Goal: Transaction & Acquisition: Purchase product/service

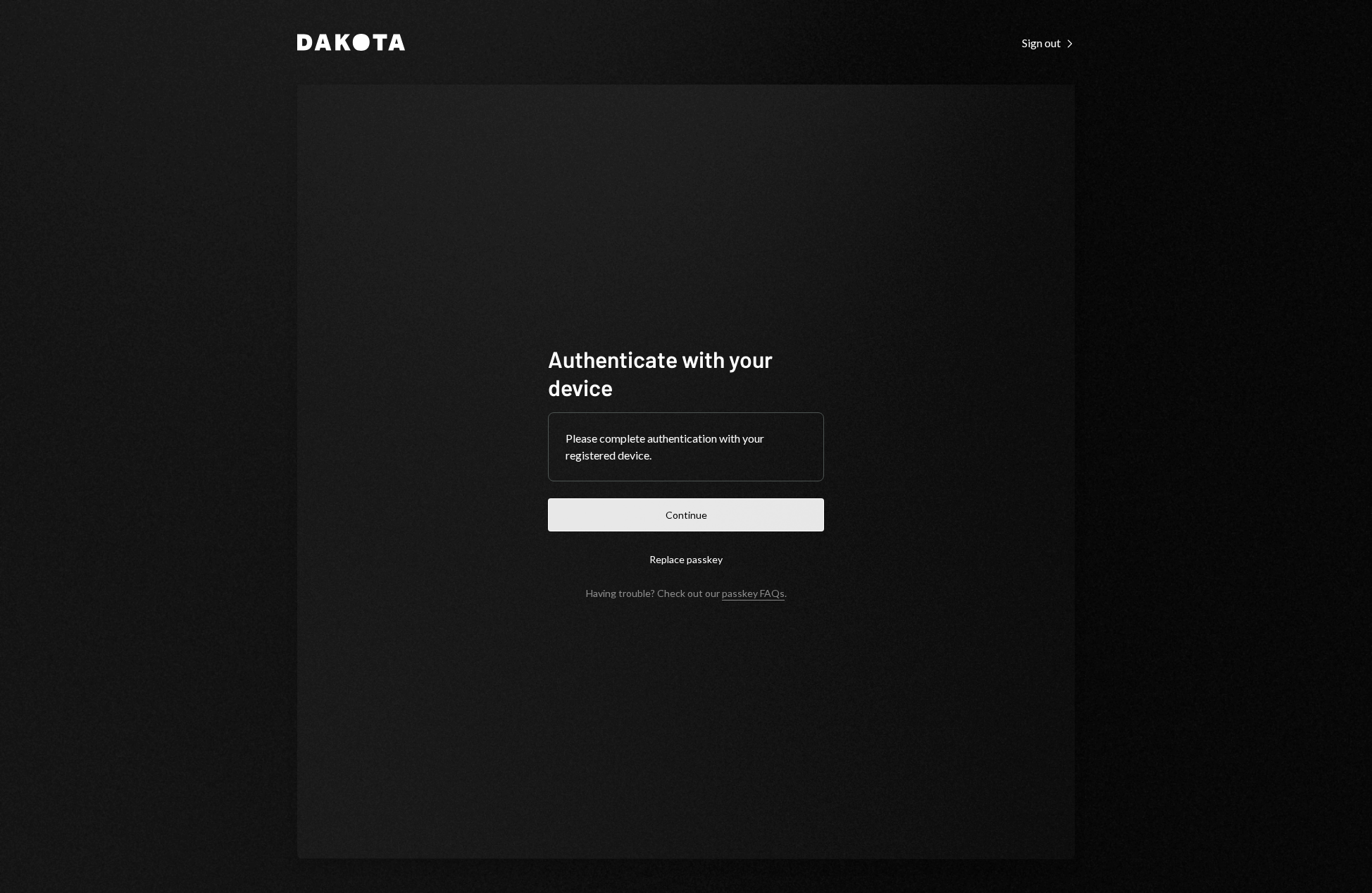
click at [699, 512] on button "Continue" at bounding box center [686, 515] width 276 height 33
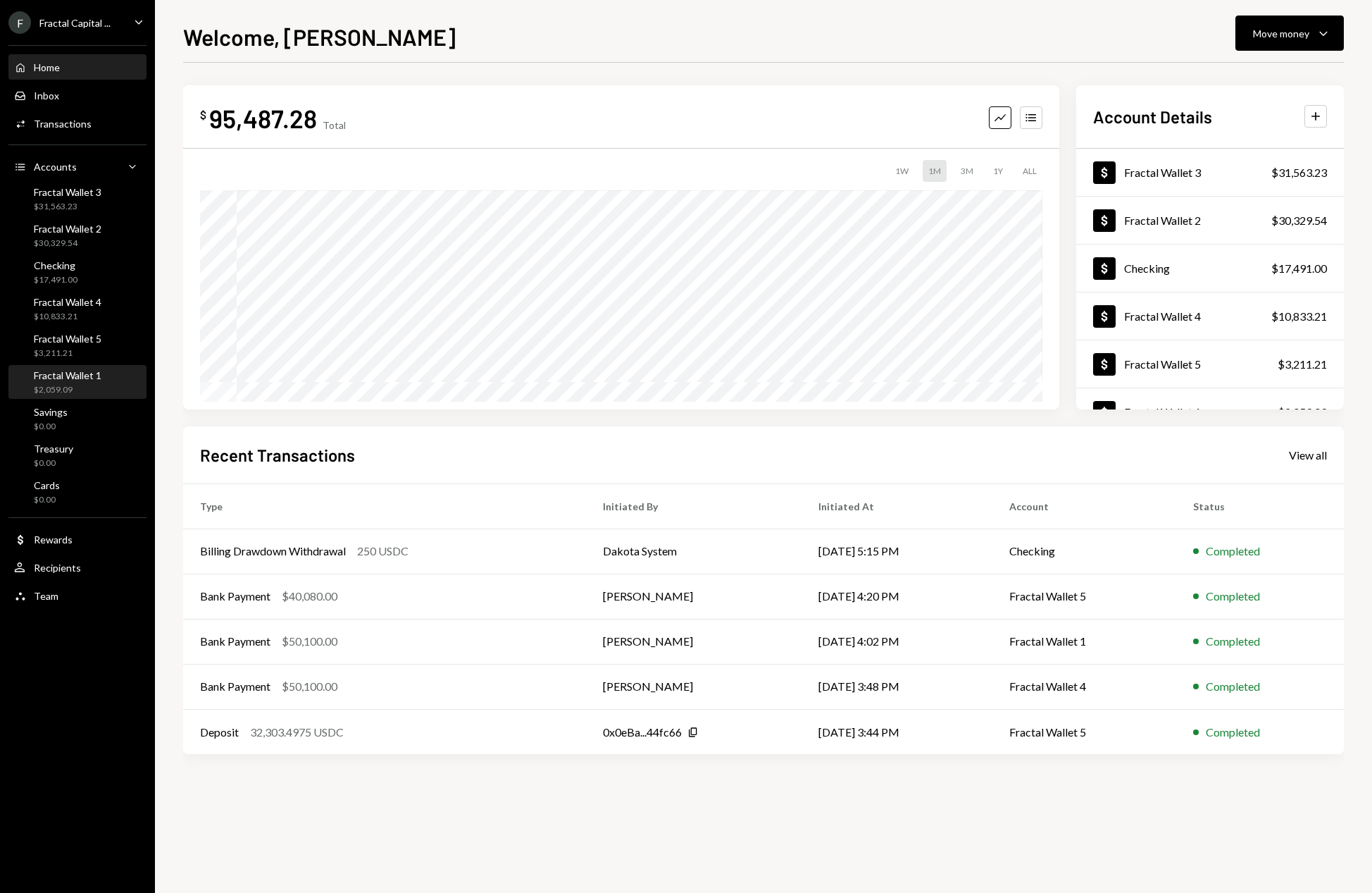
click at [94, 376] on div "Fractal Wallet 1" at bounding box center [67, 375] width 67 height 12
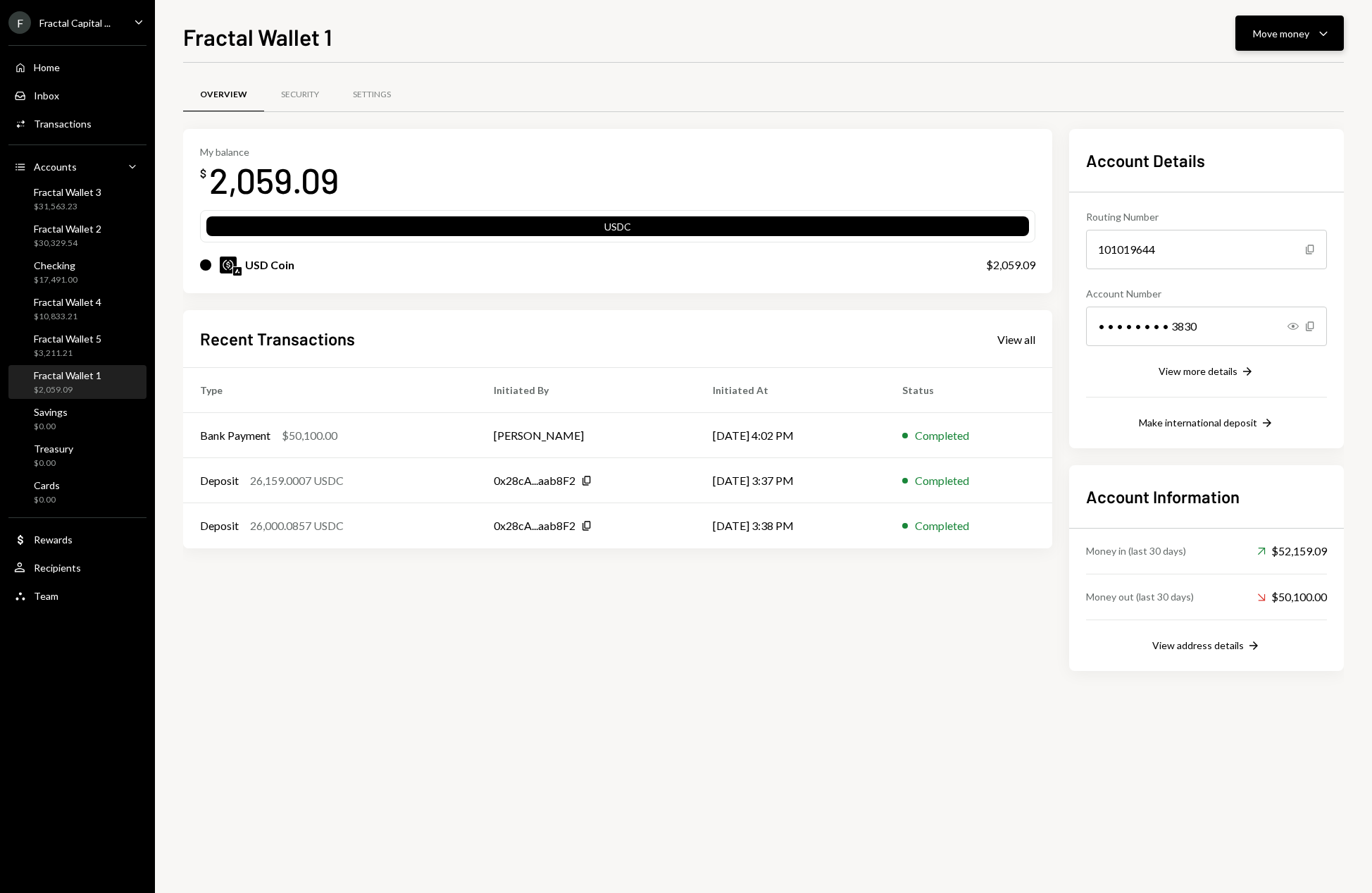
click at [1324, 35] on icon "button" at bounding box center [1323, 33] width 8 height 4
click at [1257, 147] on div "Deposit Deposit" at bounding box center [1267, 139] width 141 height 31
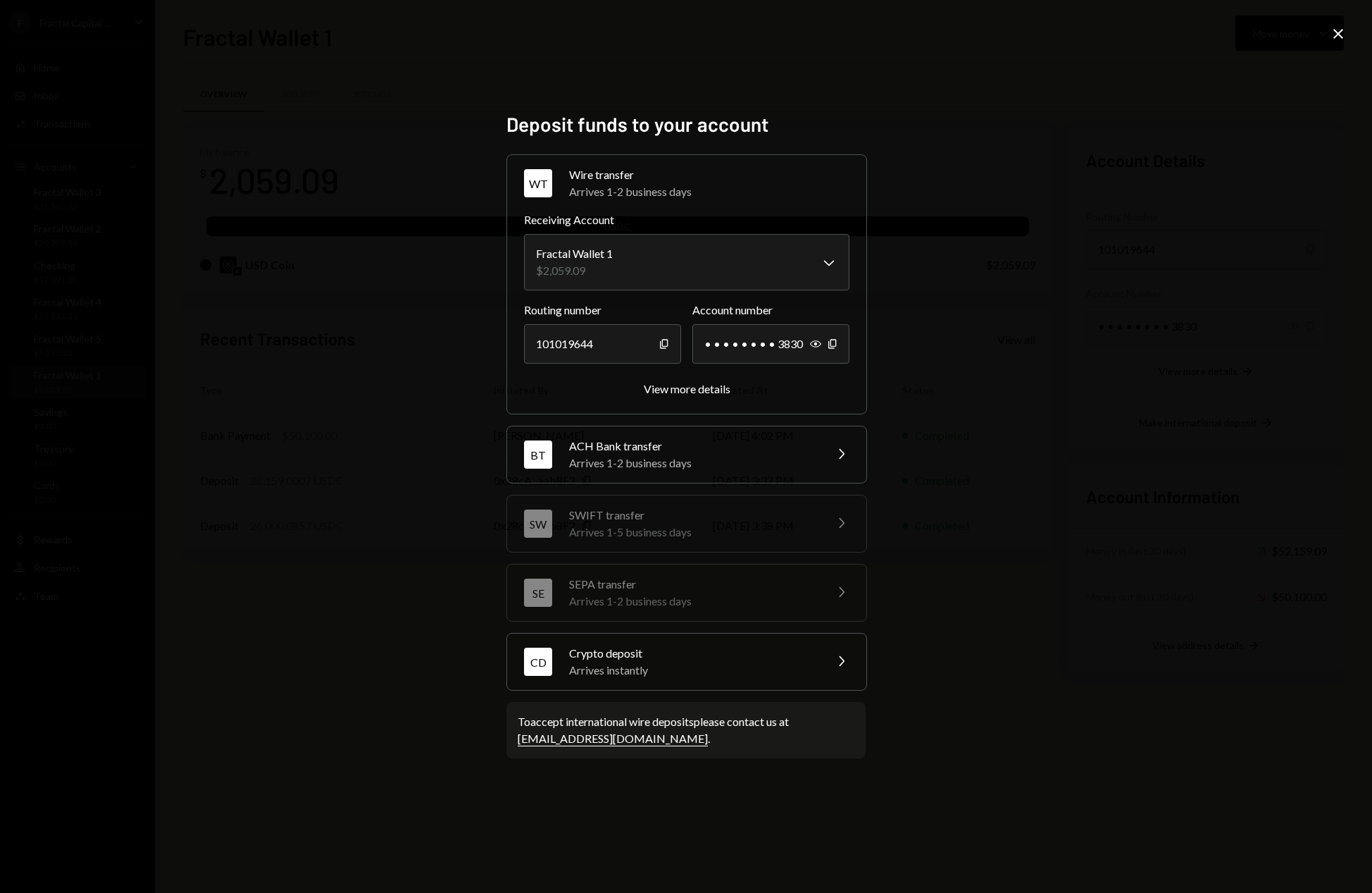
click at [746, 663] on div "Arrives instantly" at bounding box center [692, 670] width 246 height 17
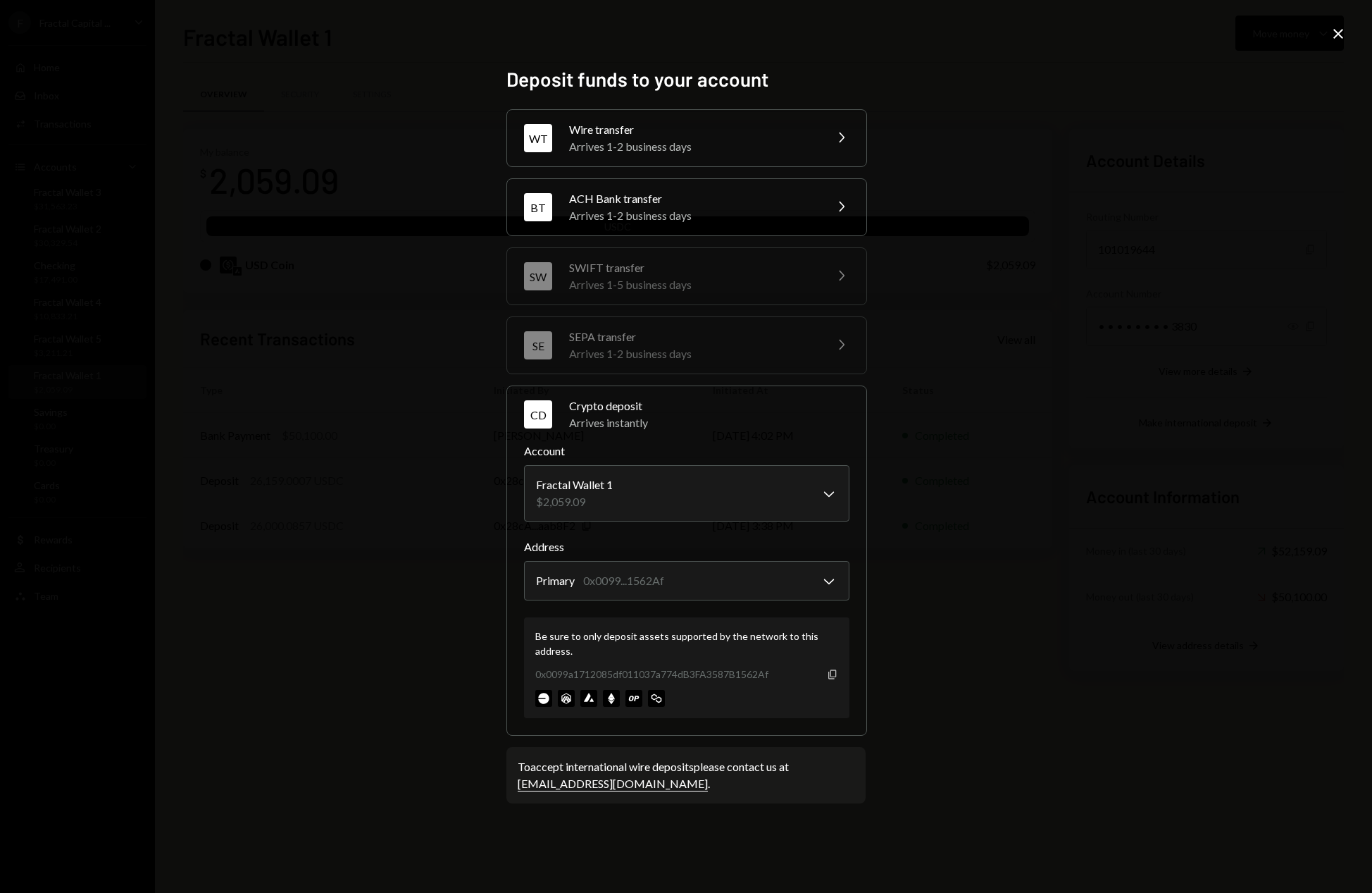
click at [833, 677] on icon "button" at bounding box center [832, 674] width 8 height 9
click at [1338, 32] on icon at bounding box center [1338, 33] width 10 height 10
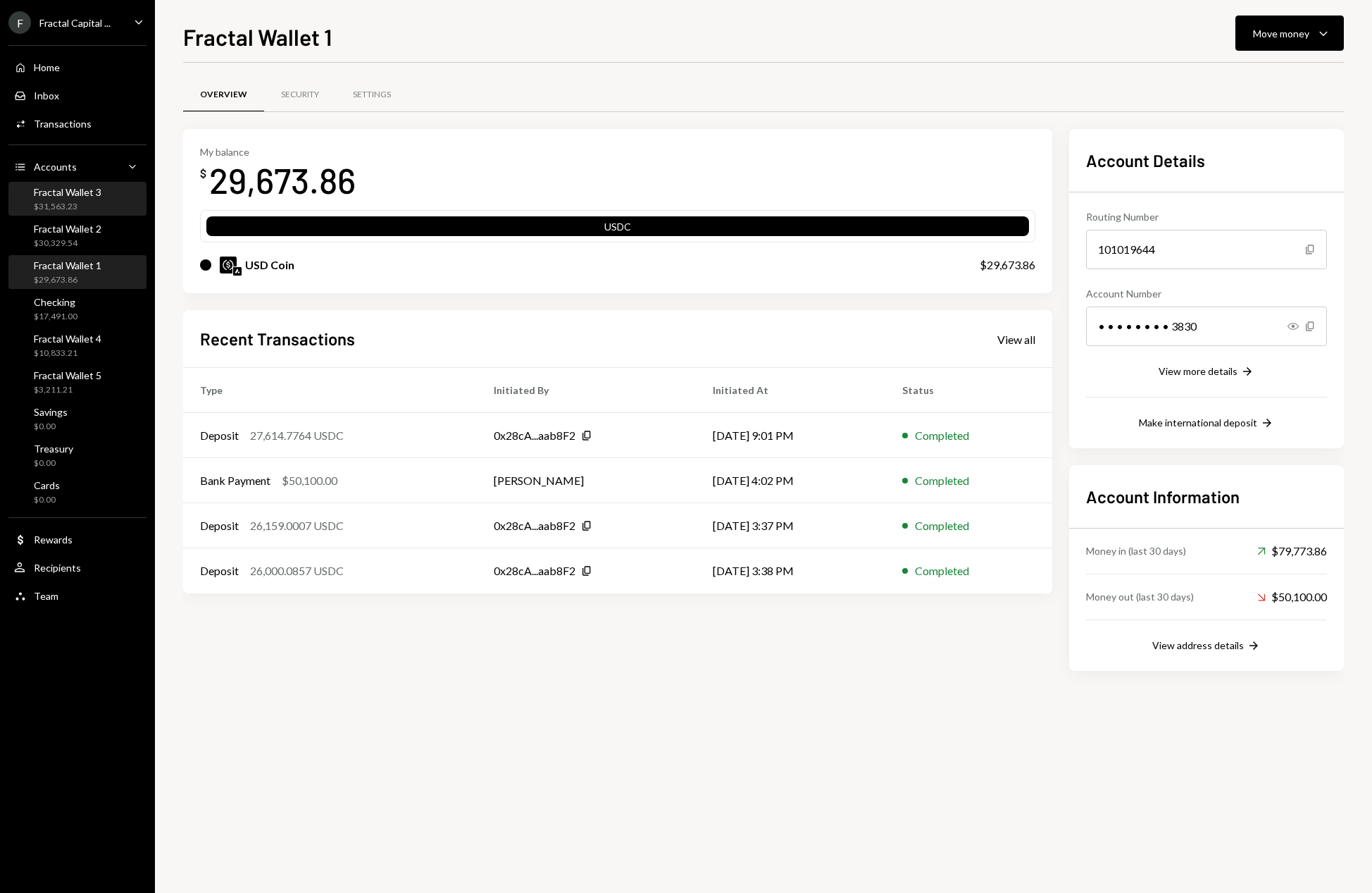
click at [100, 198] on div "Fractal Wallet 3 $31,563.23" at bounding box center [67, 199] width 67 height 27
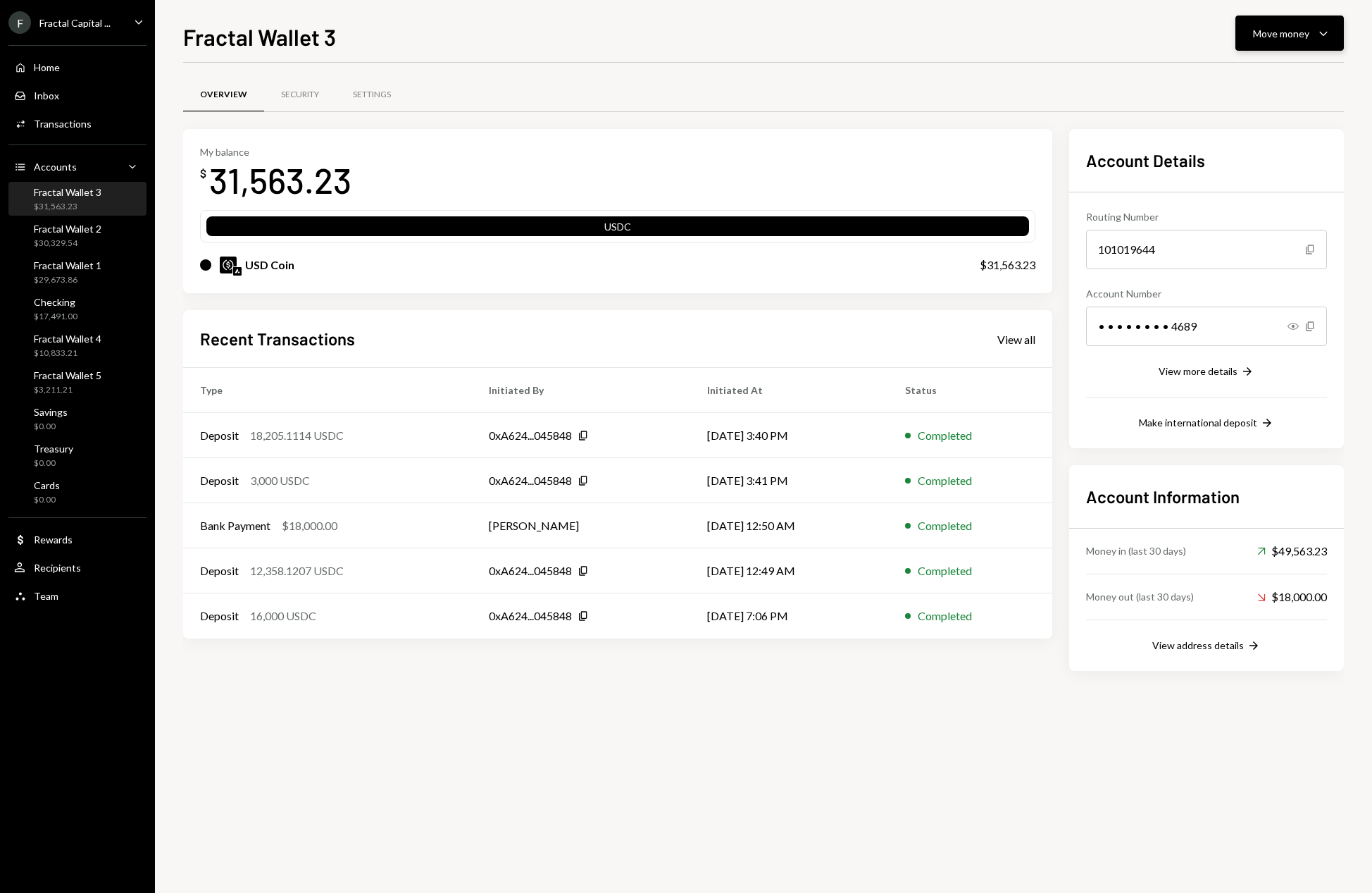
click at [1323, 38] on icon "Caret Down" at bounding box center [1323, 32] width 17 height 17
click at [1245, 142] on div "Deposit" at bounding box center [1279, 139] width 103 height 15
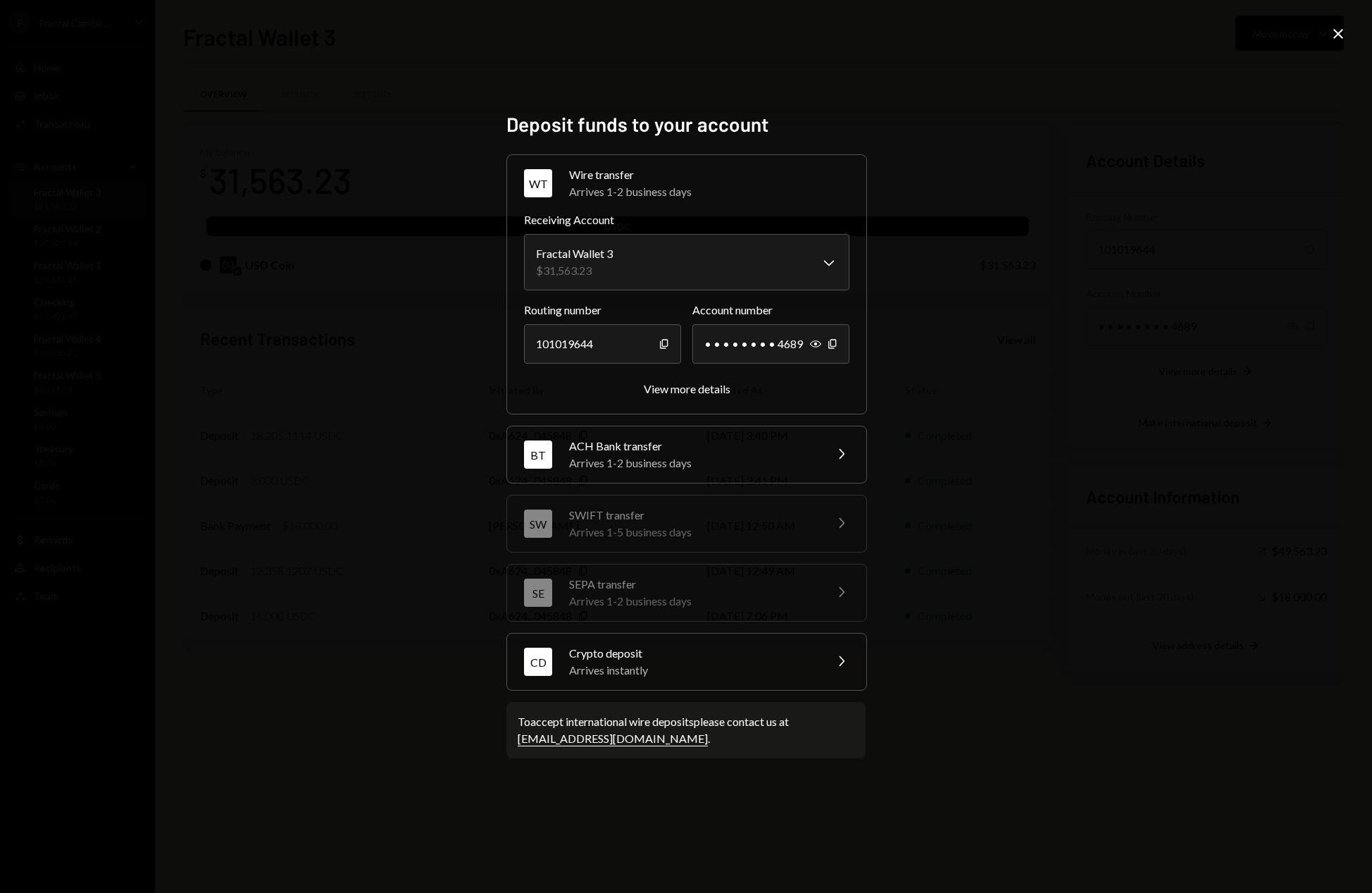
click at [783, 656] on div "Crypto deposit" at bounding box center [692, 652] width 246 height 17
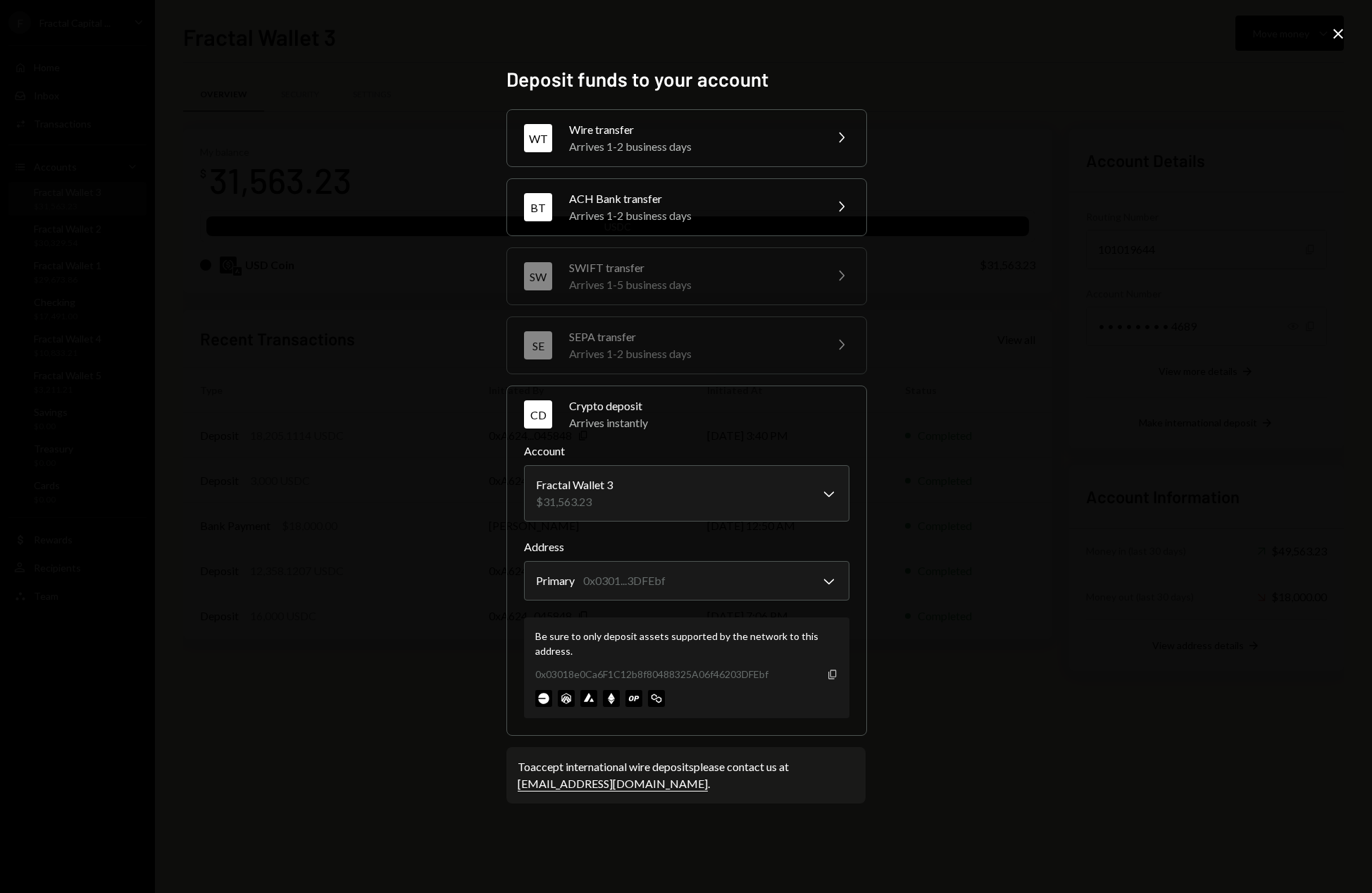
click at [834, 675] on icon "Copy" at bounding box center [832, 674] width 11 height 11
click at [1338, 31] on icon "Close" at bounding box center [1338, 33] width 17 height 17
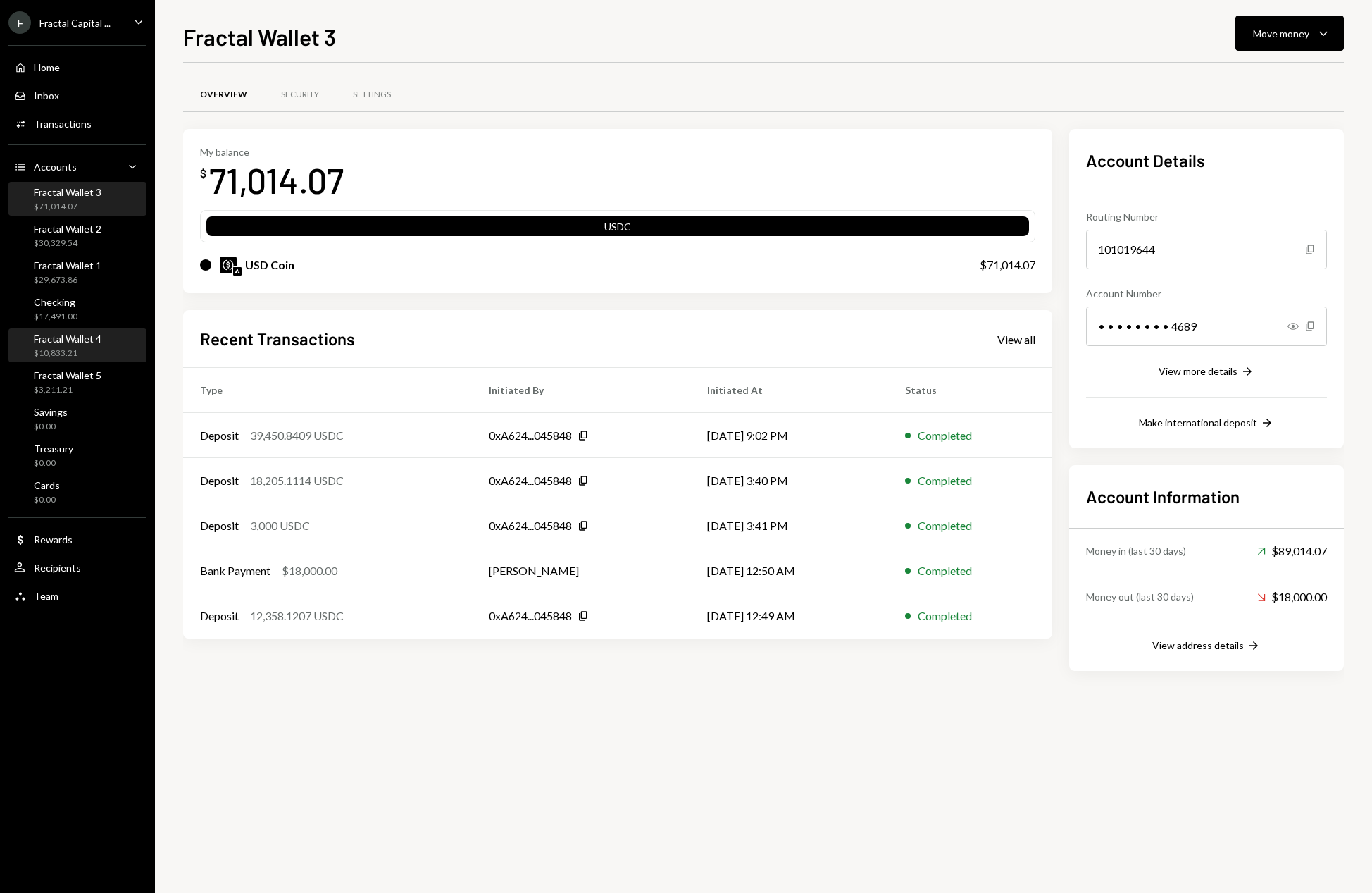
click at [115, 347] on div "Fractal Wallet 4 $10,833.21" at bounding box center [77, 346] width 127 height 27
click at [1324, 36] on icon "Caret Down" at bounding box center [1323, 32] width 17 height 17
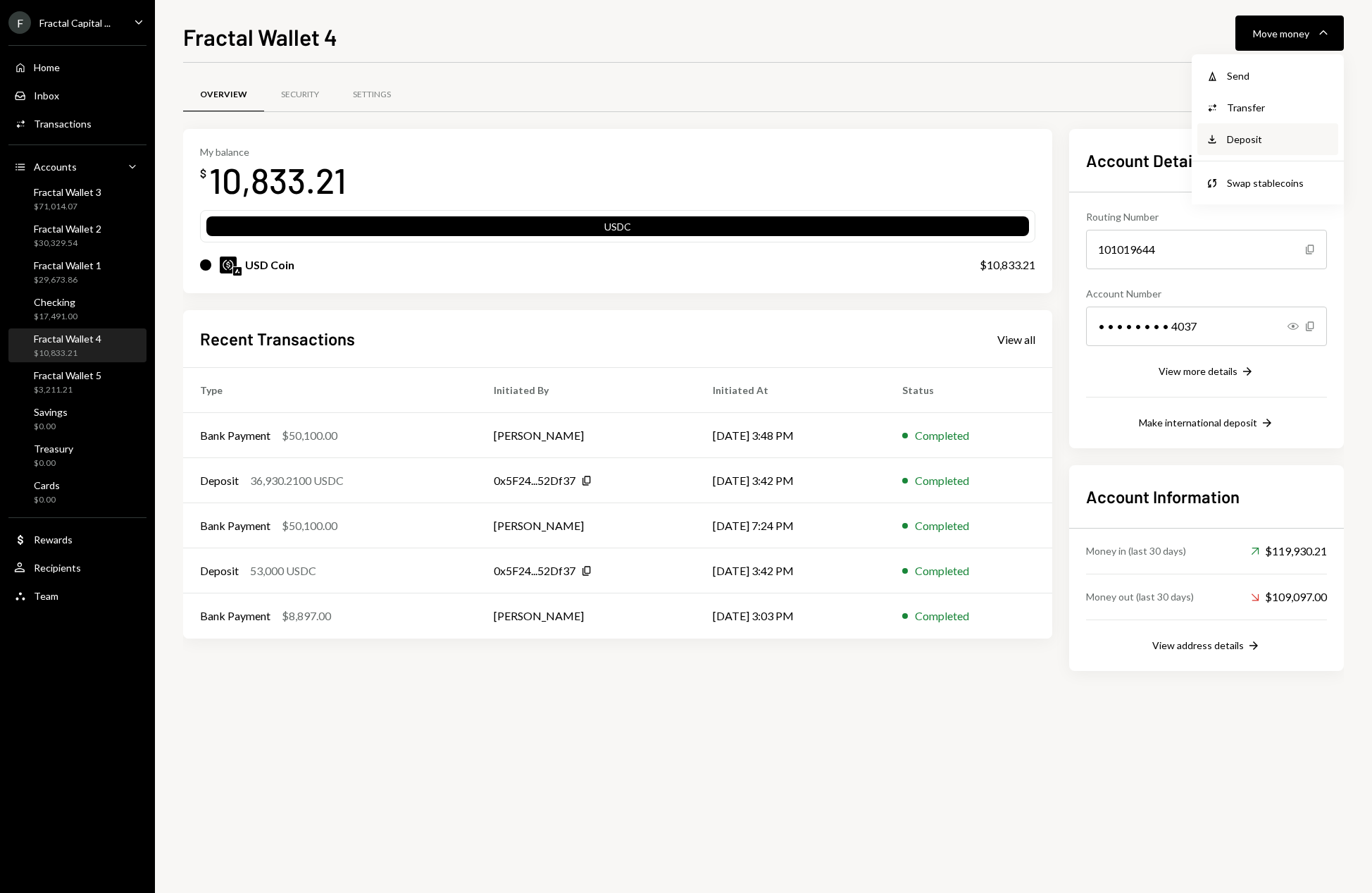
click at [1246, 145] on div "Deposit" at bounding box center [1279, 139] width 103 height 15
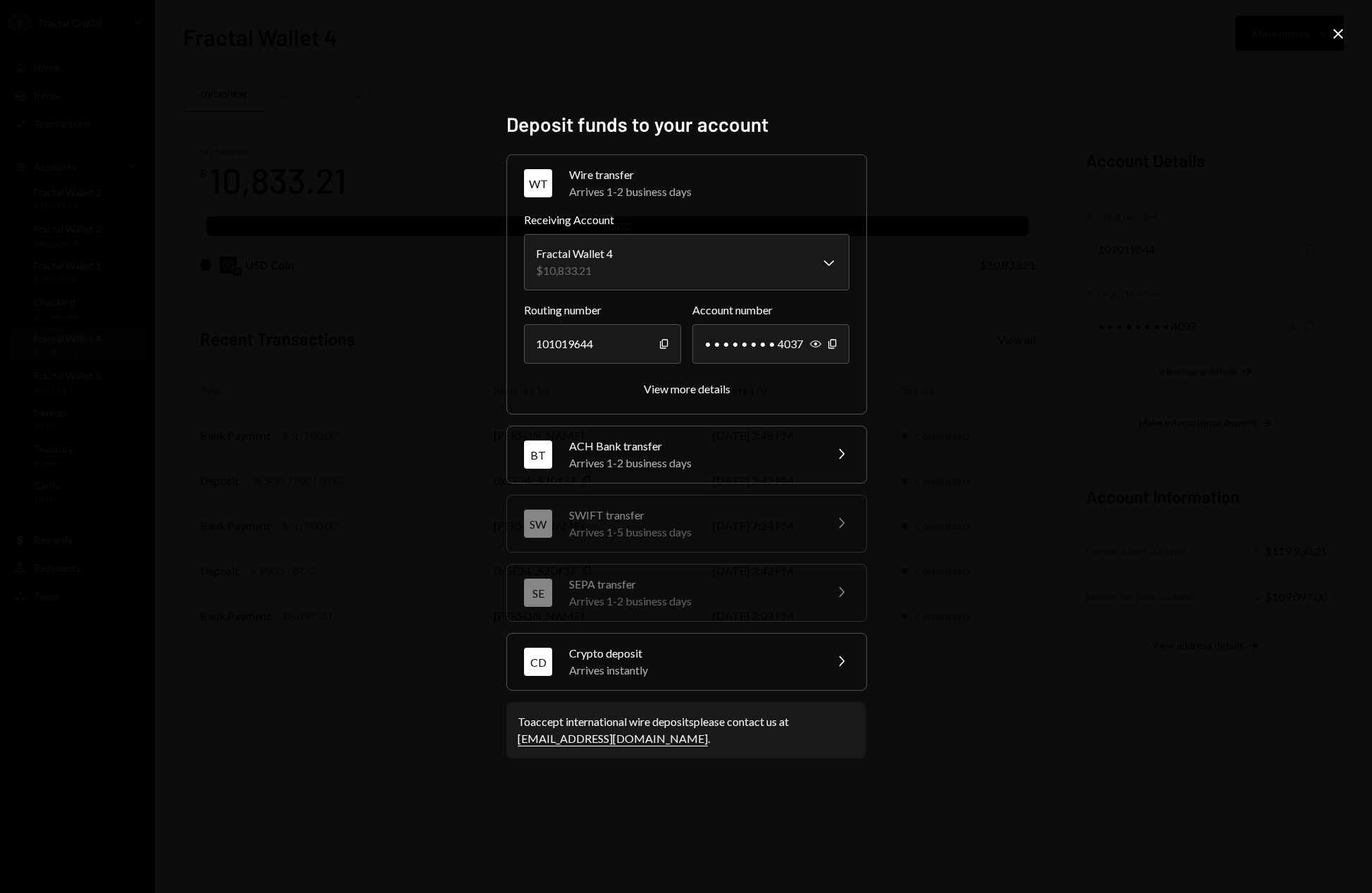
click at [767, 672] on div "Arrives instantly" at bounding box center [692, 670] width 246 height 17
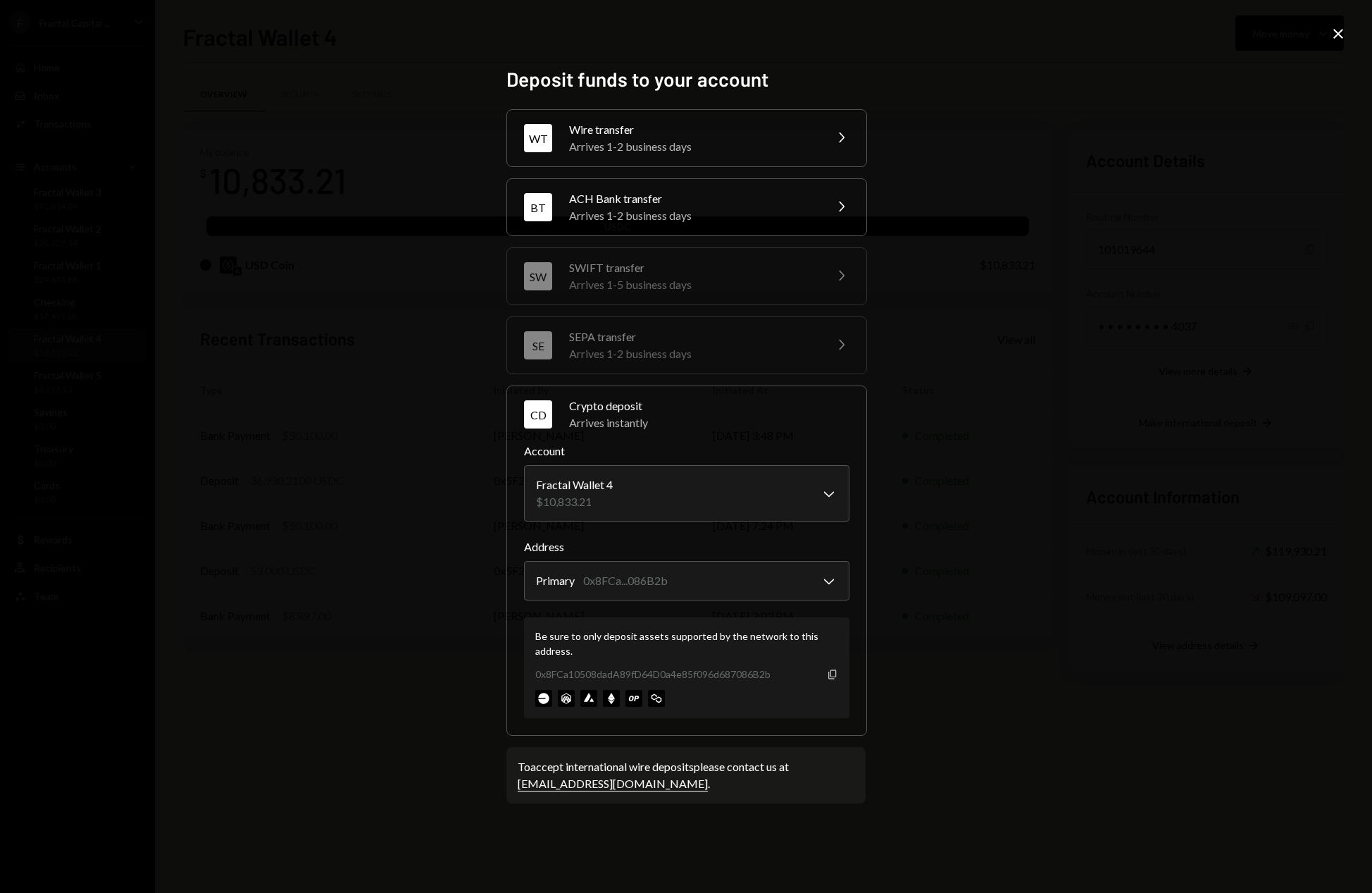
click at [834, 677] on icon "button" at bounding box center [832, 674] width 8 height 9
click at [1334, 37] on icon at bounding box center [1338, 33] width 10 height 10
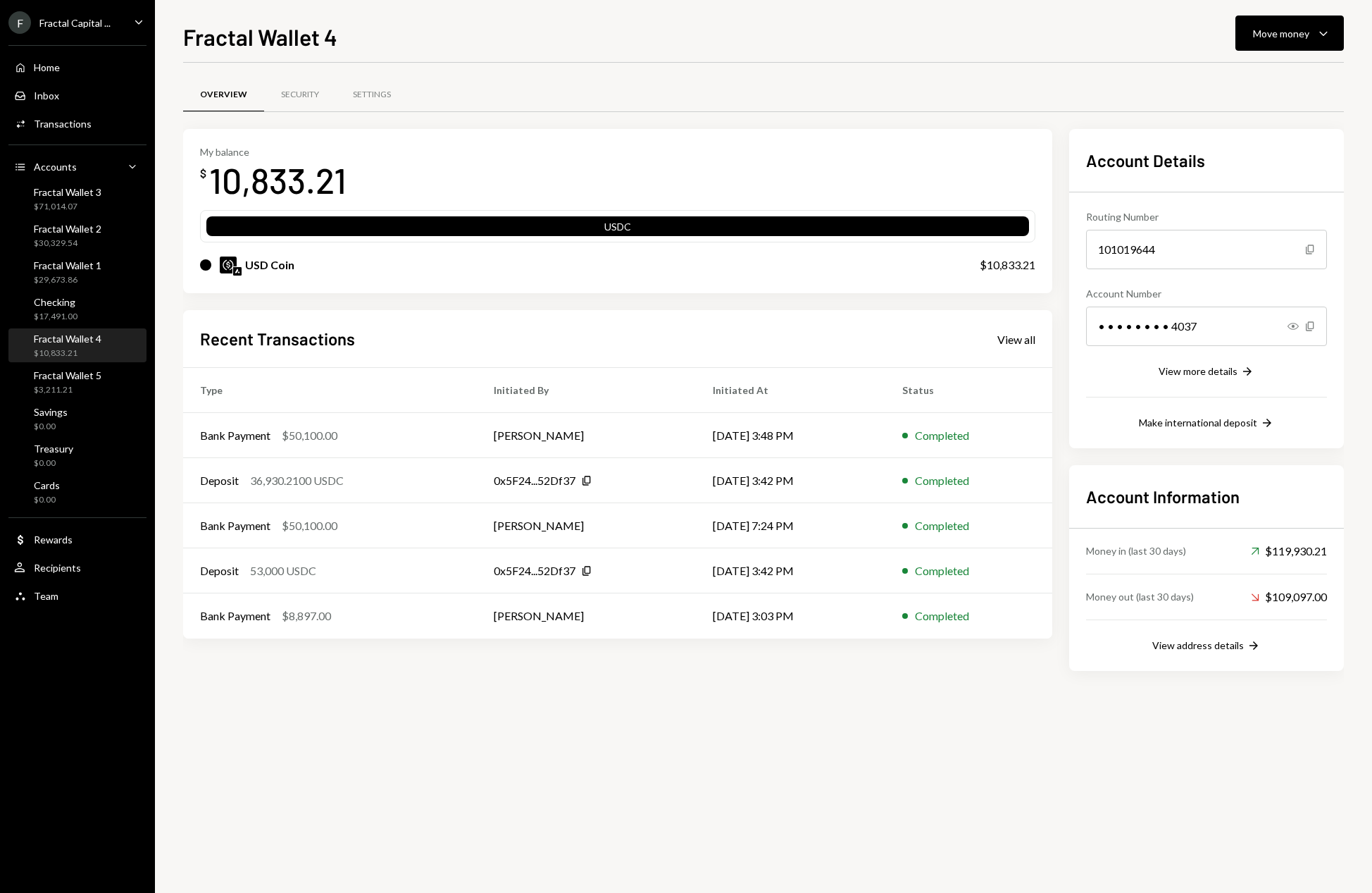
click at [648, 752] on div "Overview Security Settings My balance $ 10,833.21 USDC USD Coin $10,833.21 Rece…" at bounding box center [764, 477] width 1161 height 830
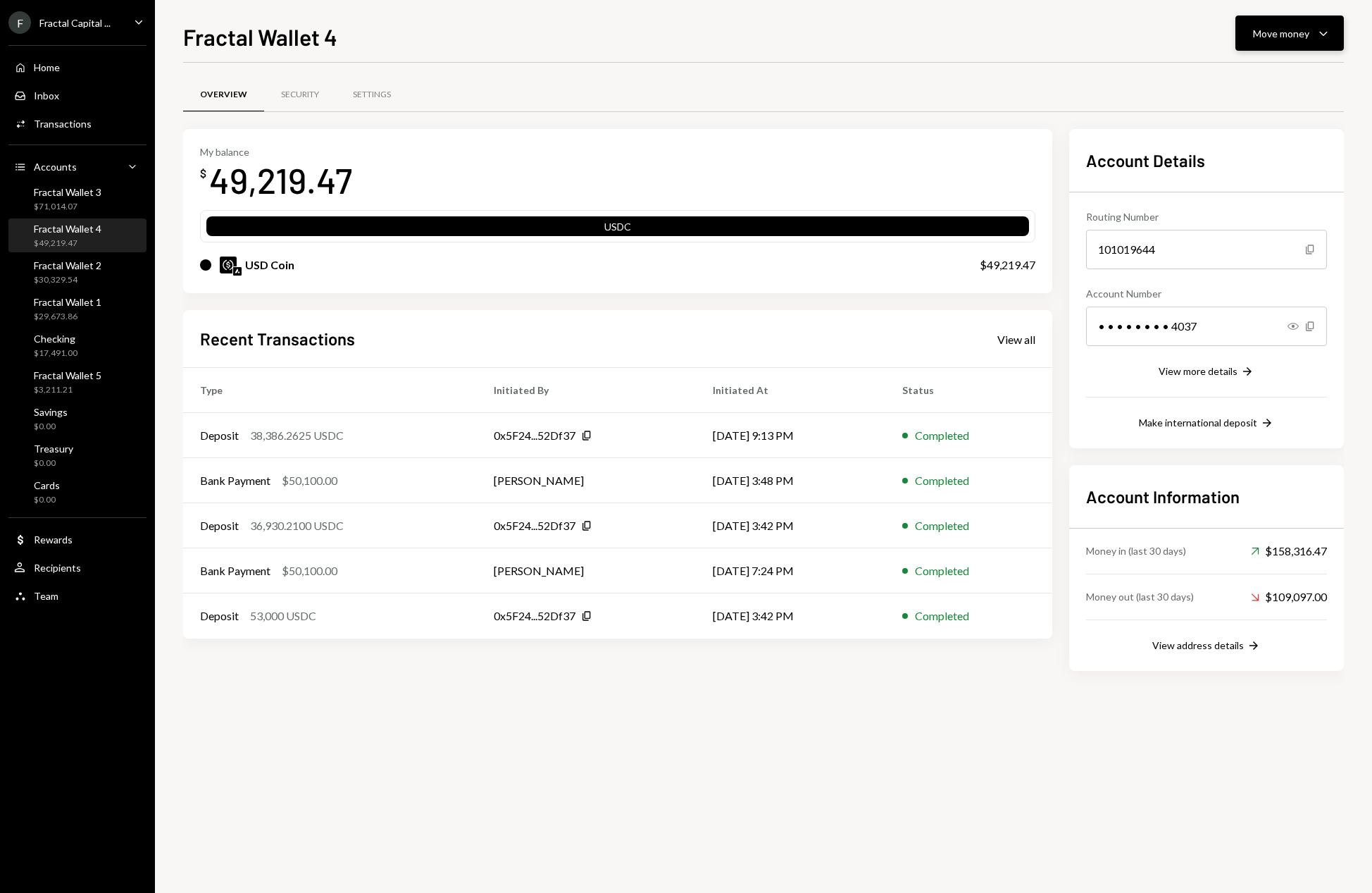
click at [1324, 36] on icon "Caret Down" at bounding box center [1323, 32] width 17 height 17
click at [1298, 177] on div "Swap stablecoins" at bounding box center [1279, 182] width 103 height 15
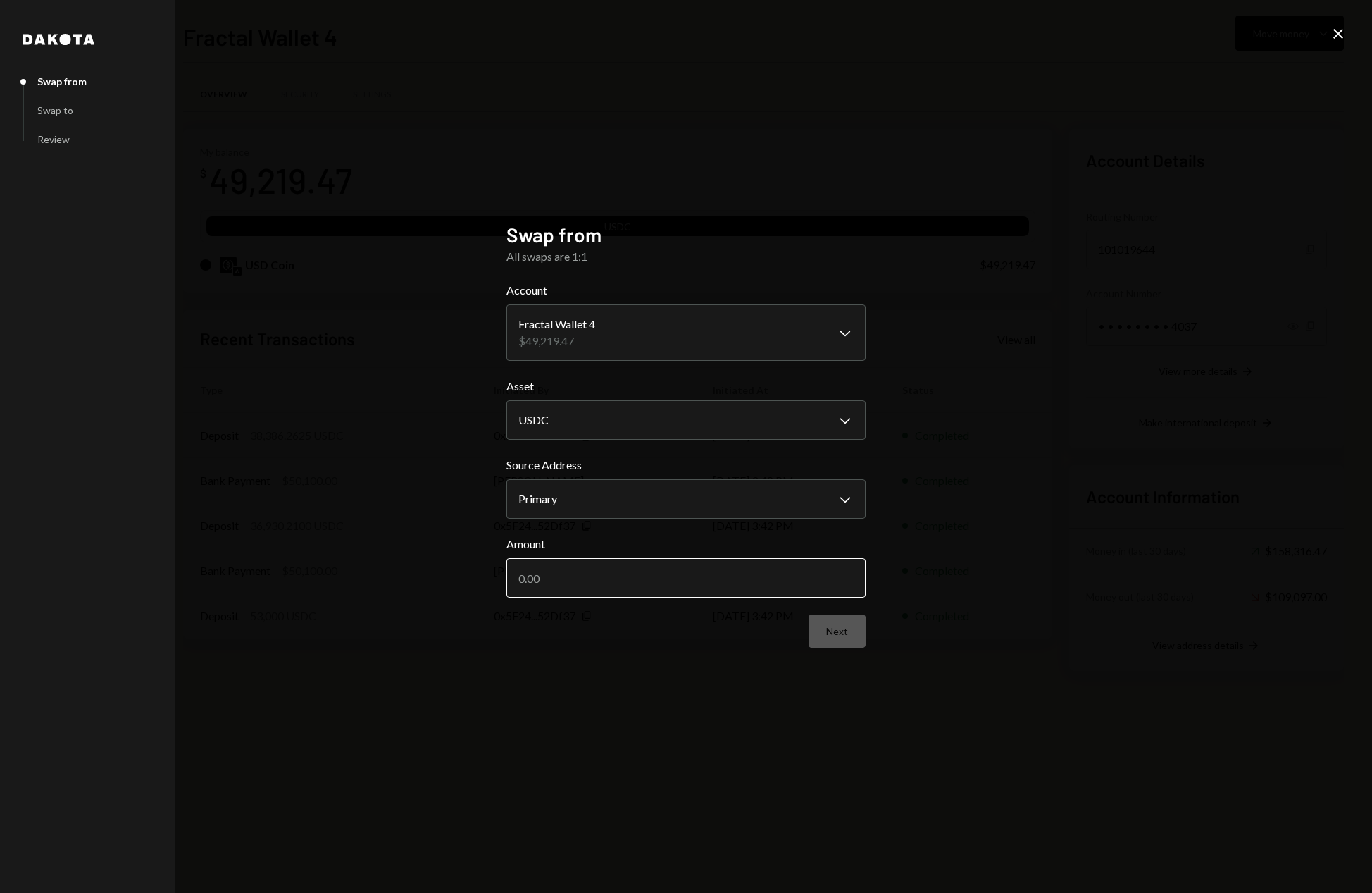
click at [654, 578] on input "Amount" at bounding box center [686, 577] width 360 height 39
type input "30000"
click at [838, 633] on button "Next" at bounding box center [836, 631] width 57 height 33
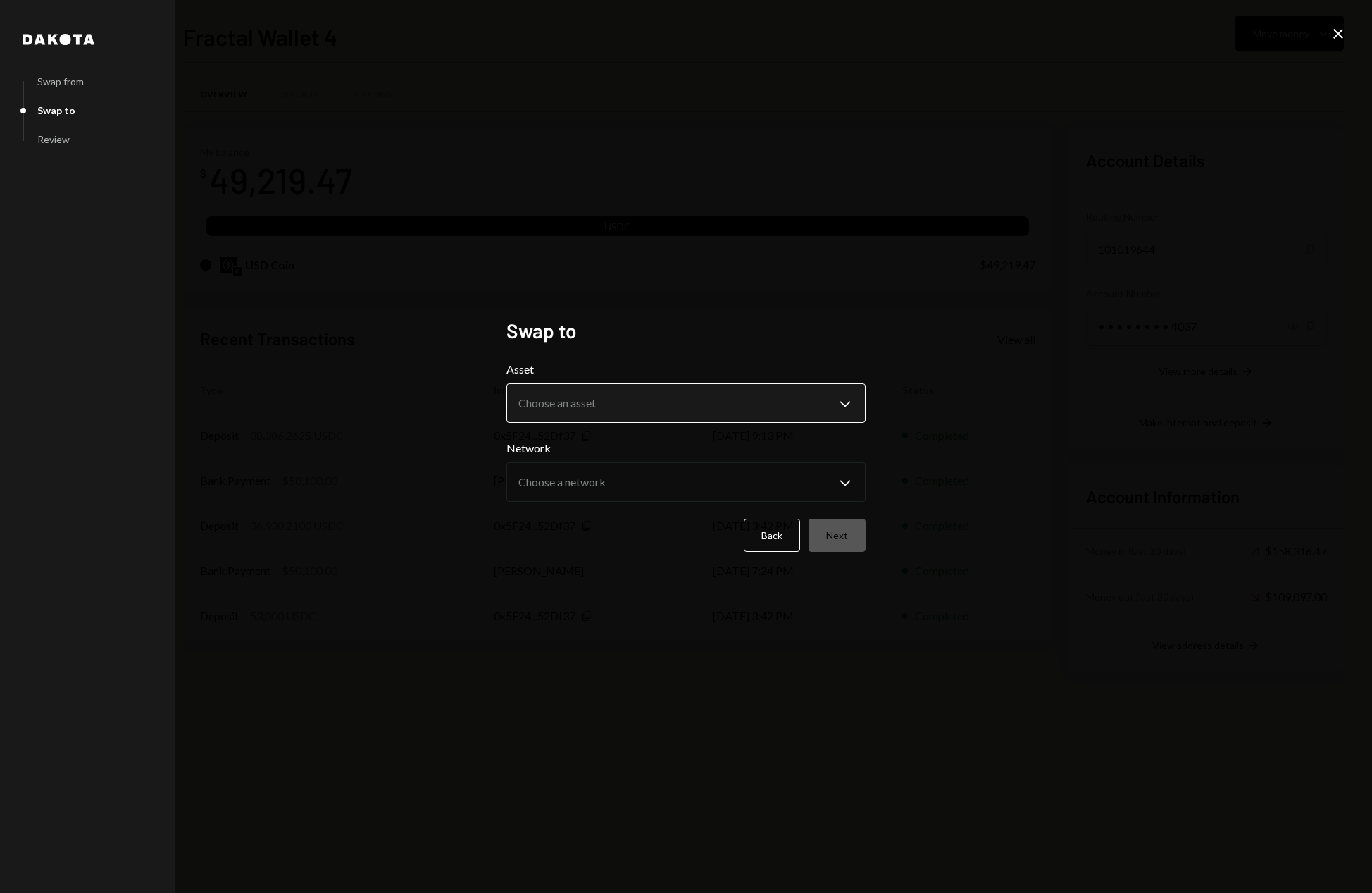
click at [813, 403] on body "F Fractal Capital ... Caret Down Home Home Inbox Inbox Activities Transactions …" at bounding box center [686, 446] width 1372 height 893
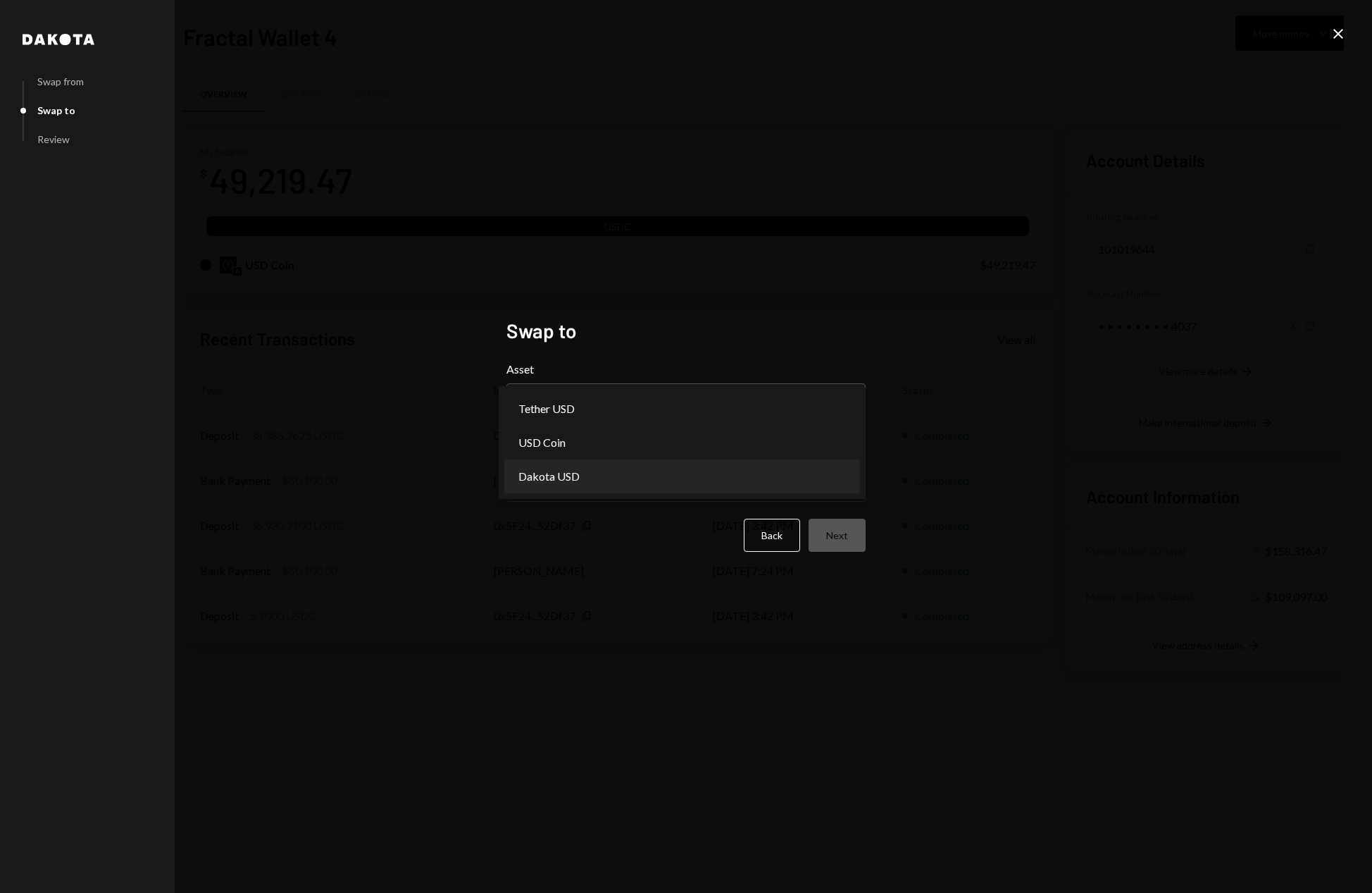
select select "*****"
click at [705, 471] on body "F Fractal Capital ... Caret Down Home Home Inbox Inbox Activities Transactions …" at bounding box center [686, 446] width 1372 height 893
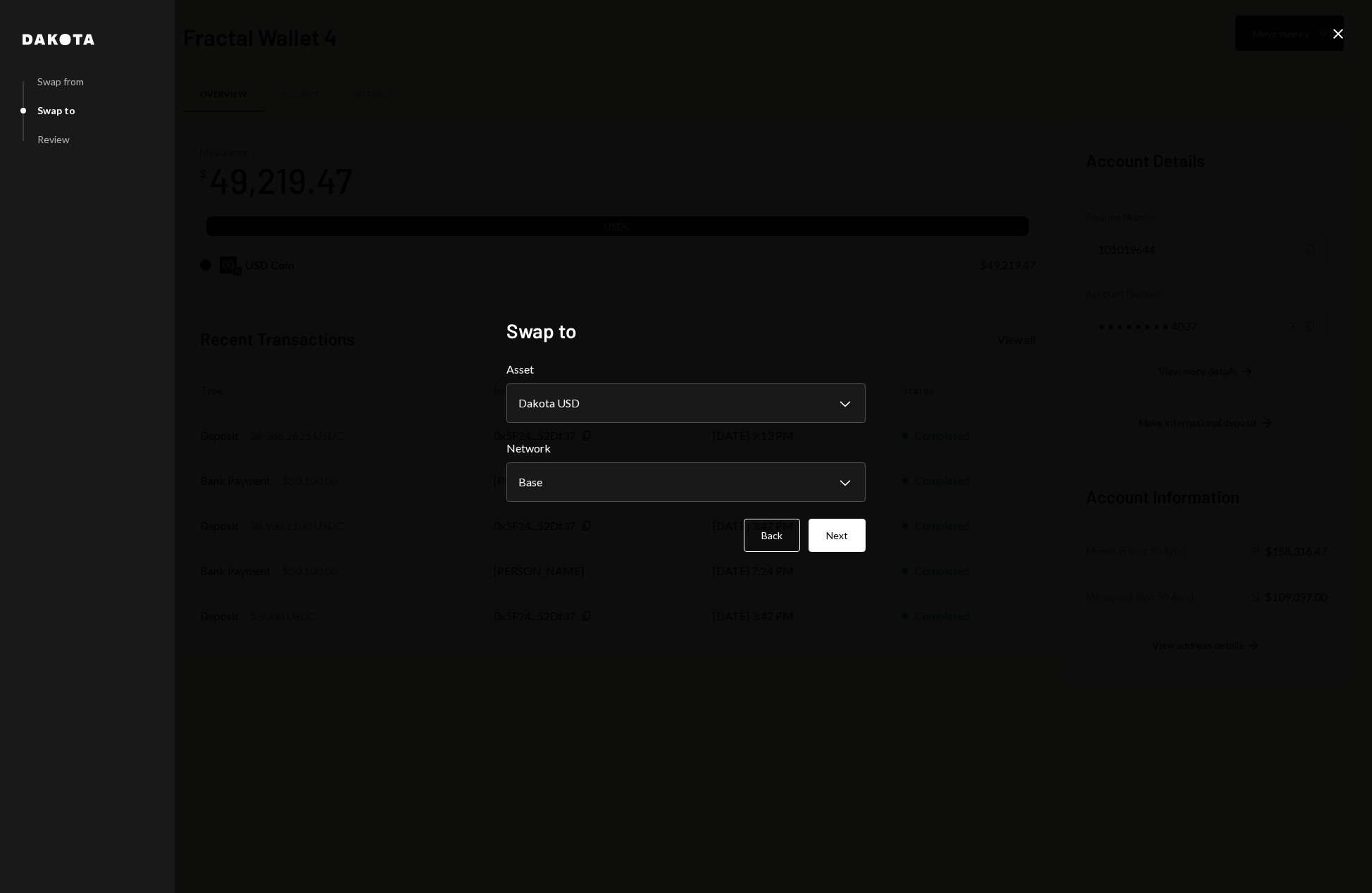
click at [618, 607] on div "**********" at bounding box center [686, 446] width 1372 height 893
click at [794, 402] on body "F Fractal Capital ... Caret Down Home Home Inbox Inbox Activities Transactions …" at bounding box center [686, 446] width 1372 height 893
click at [1104, 348] on div "**********" at bounding box center [686, 446] width 1372 height 893
click at [845, 535] on button "Next" at bounding box center [836, 535] width 57 height 33
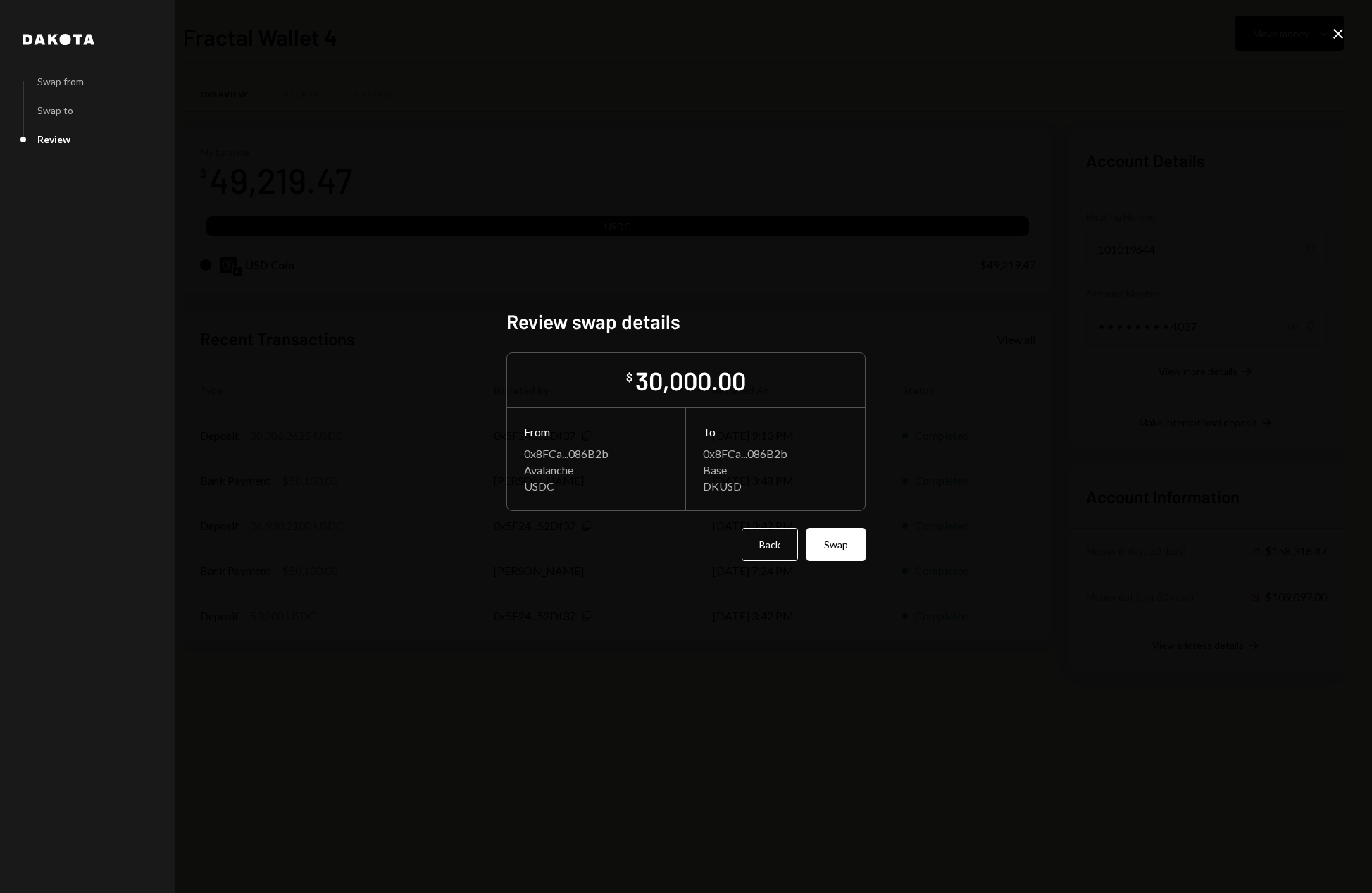
click at [1337, 35] on icon at bounding box center [1338, 33] width 10 height 10
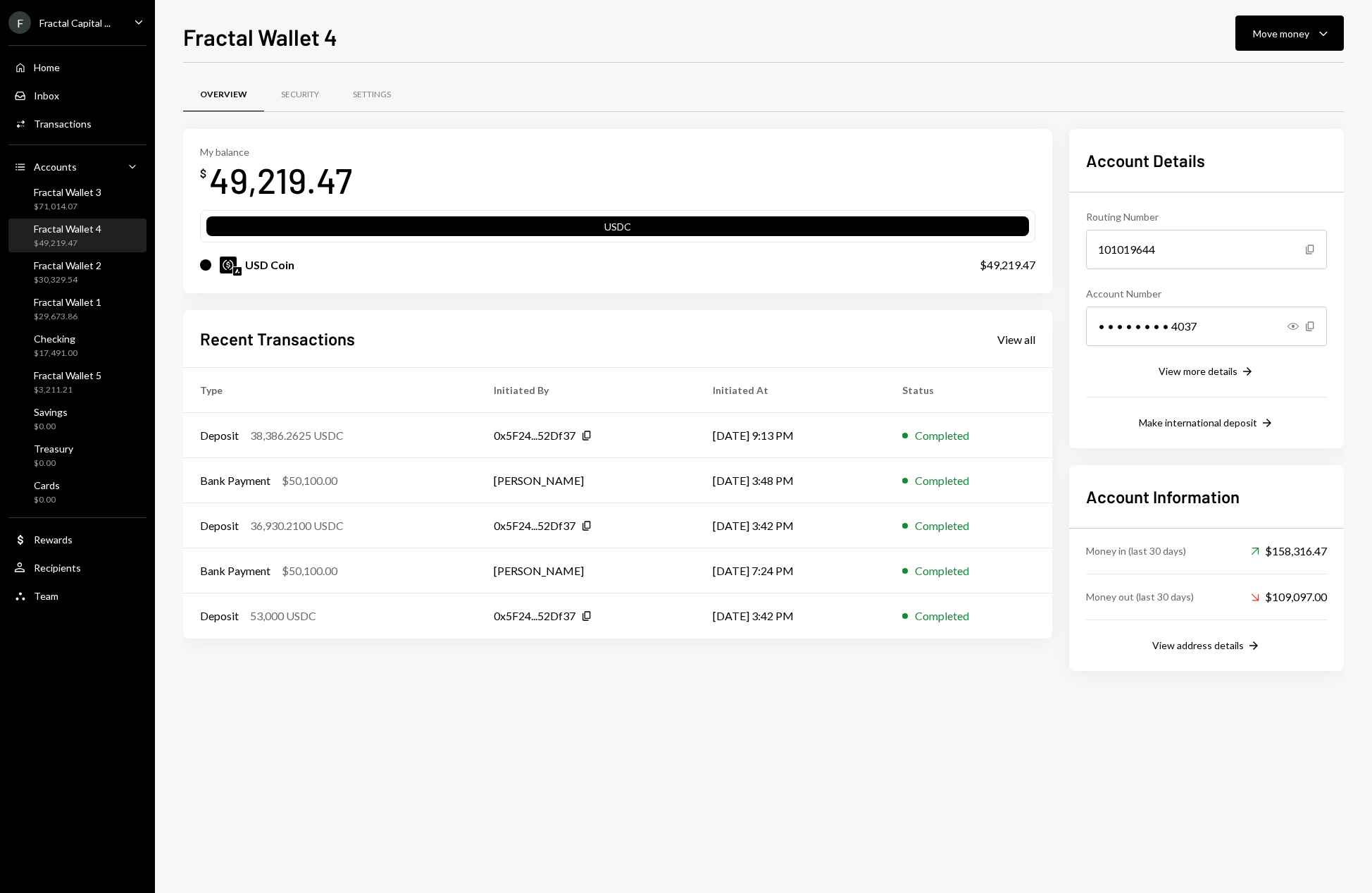
click at [746, 759] on div "Overview Security Settings My balance $ 49,219.47 USDC USD Coin $49,219.47 Rece…" at bounding box center [764, 477] width 1161 height 830
click at [93, 318] on div "$29,673.86" at bounding box center [67, 317] width 67 height 12
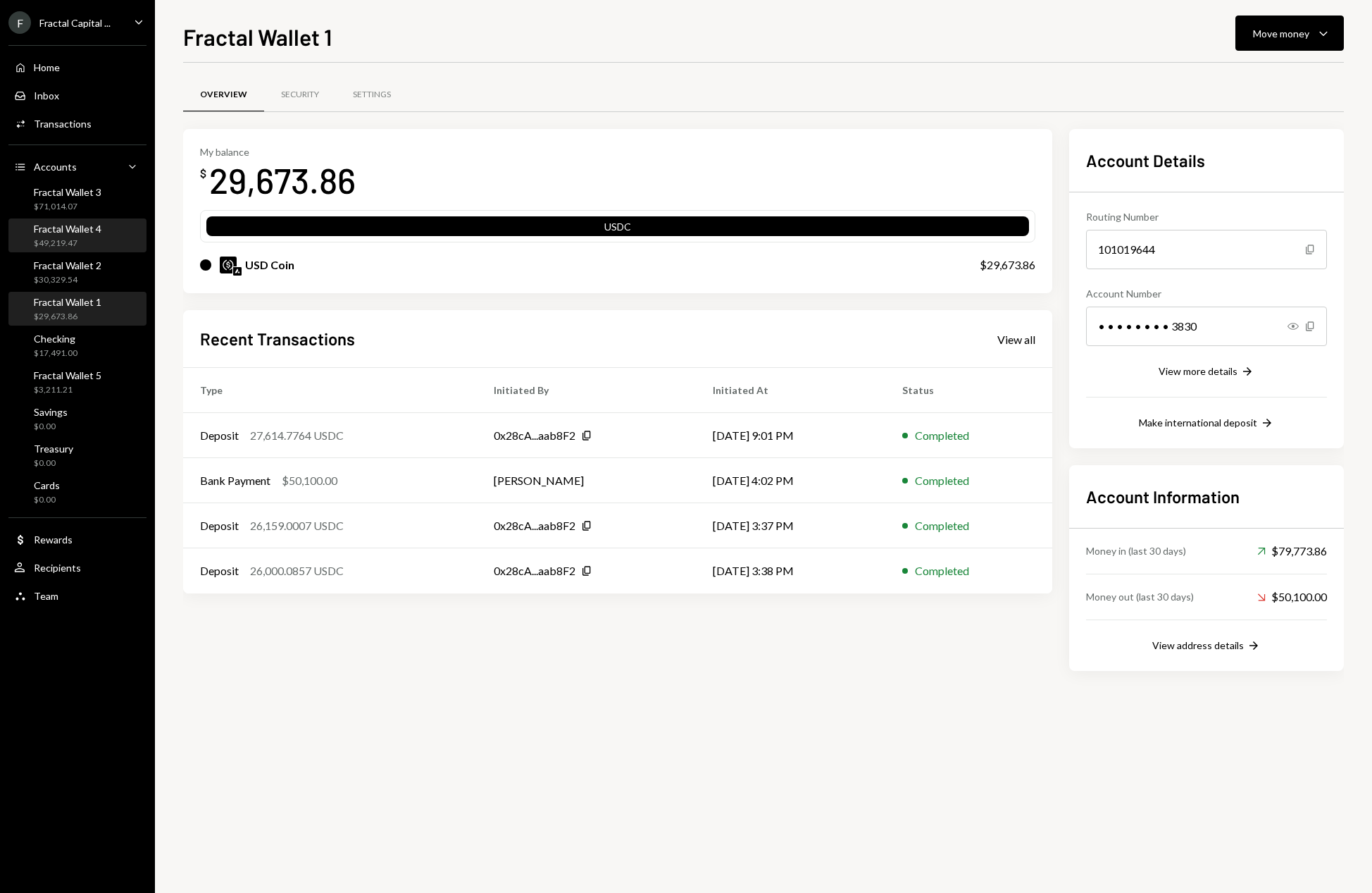
click at [99, 236] on div "Fractal Wallet 4 $49,219.47" at bounding box center [67, 236] width 67 height 27
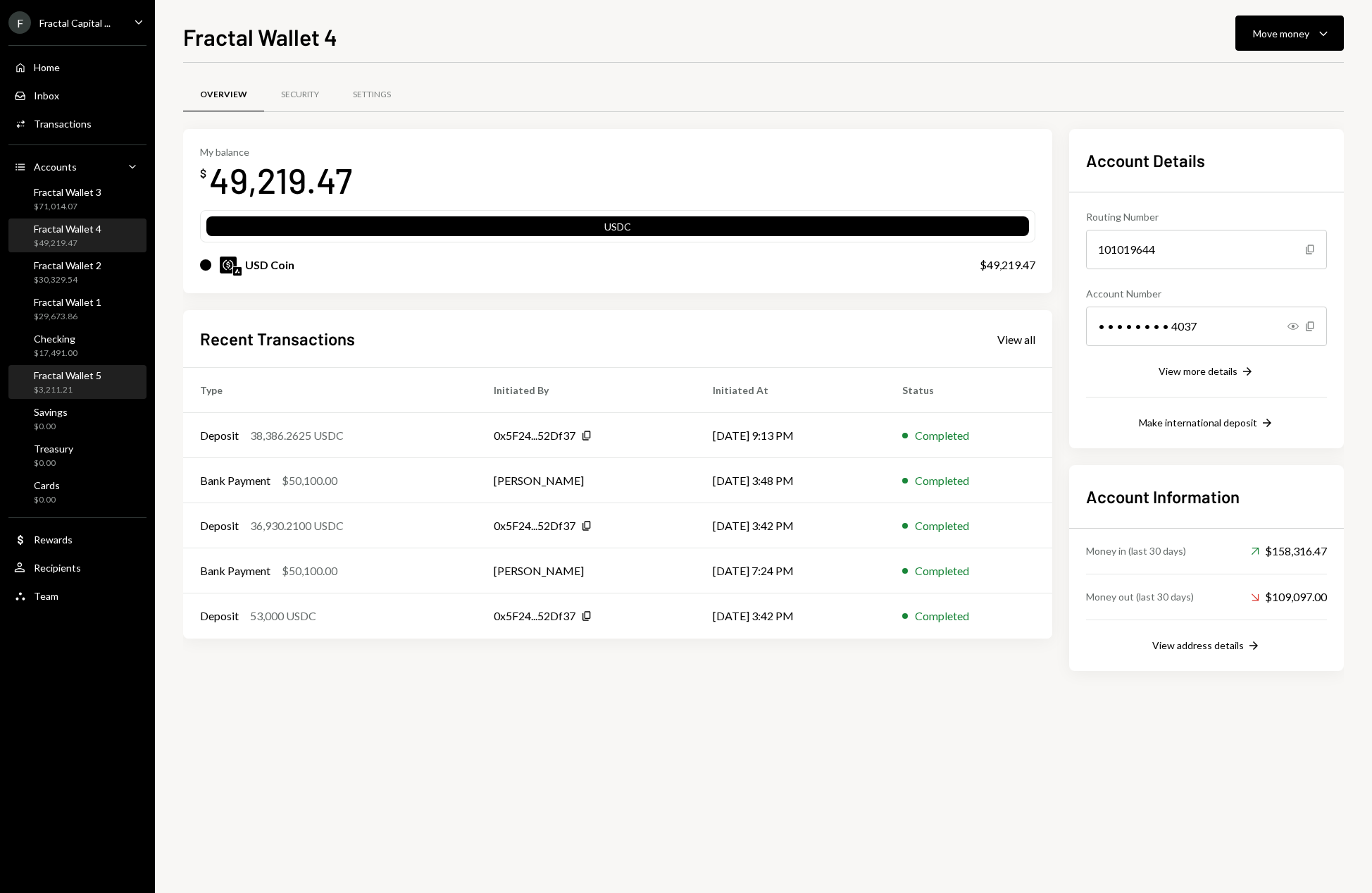
click at [112, 387] on div "Fractal Wallet 5 $3,211.21" at bounding box center [77, 382] width 127 height 27
click at [90, 236] on div "Fractal Wallet 4 $49,219.47" at bounding box center [67, 236] width 67 height 27
click at [93, 203] on div "$71,014.07" at bounding box center [67, 207] width 67 height 12
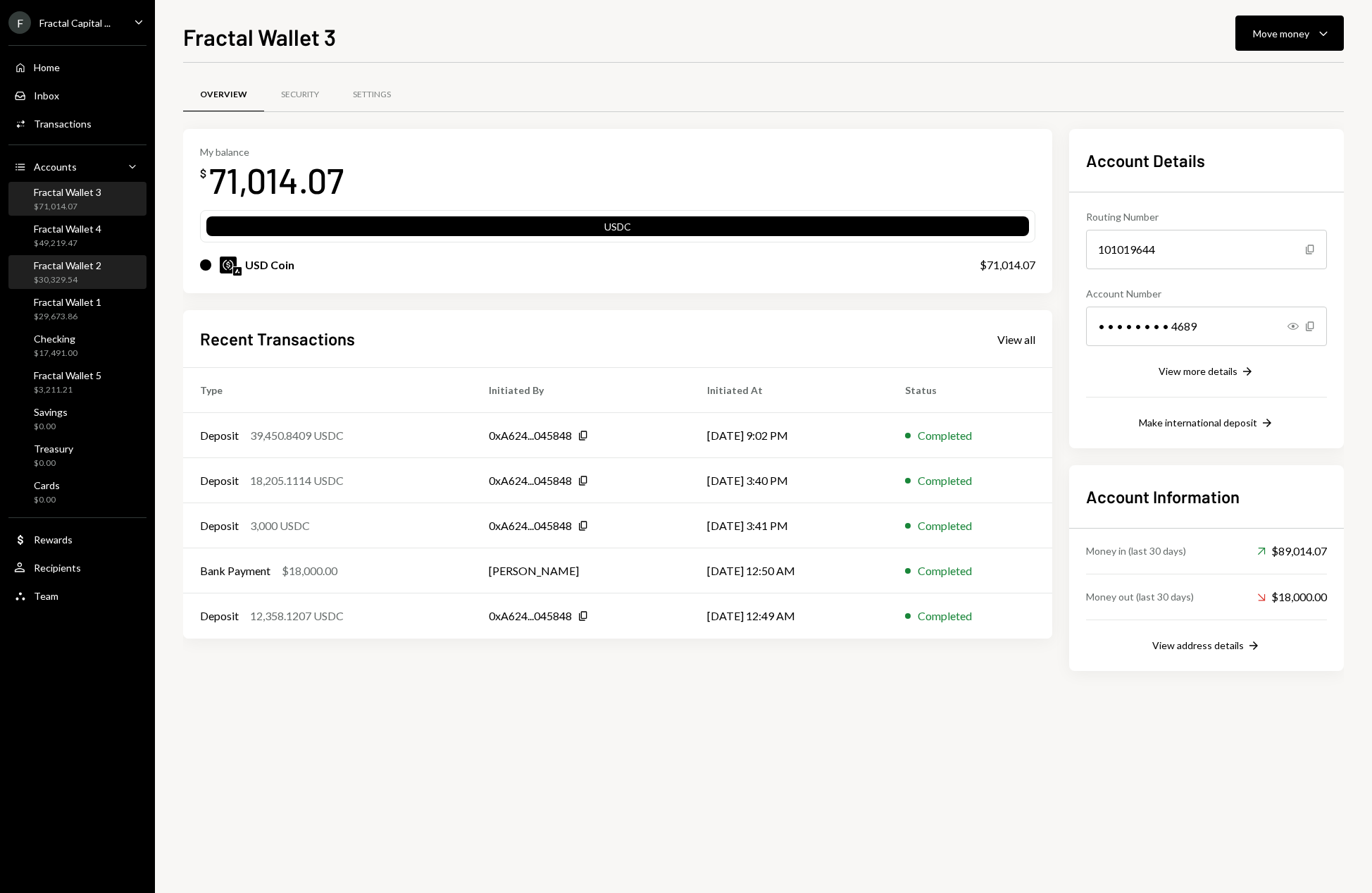
click at [110, 278] on div "Fractal Wallet 2 $30,329.54" at bounding box center [77, 272] width 127 height 27
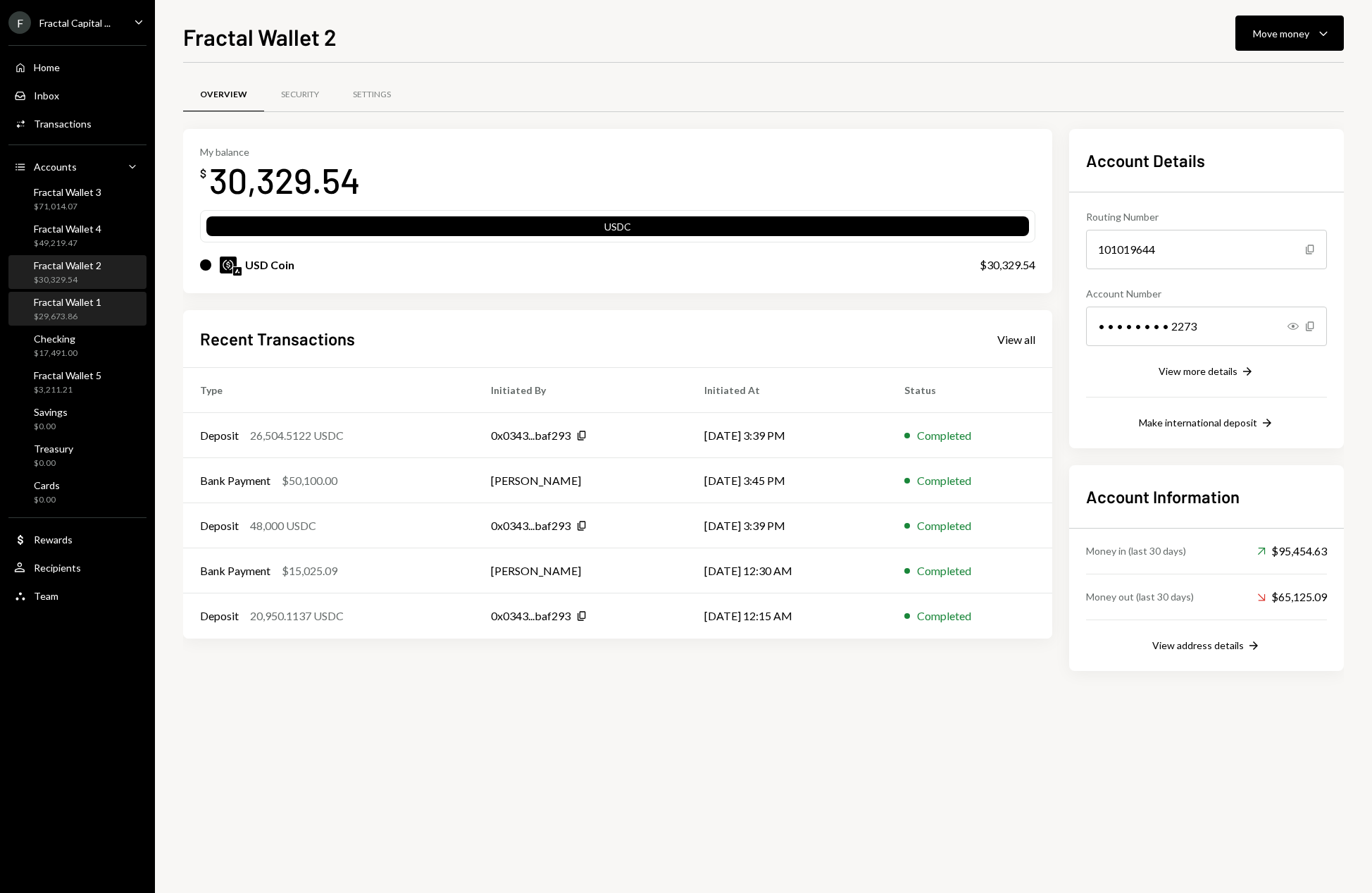
click at [96, 311] on div "$29,673.86" at bounding box center [67, 317] width 67 height 12
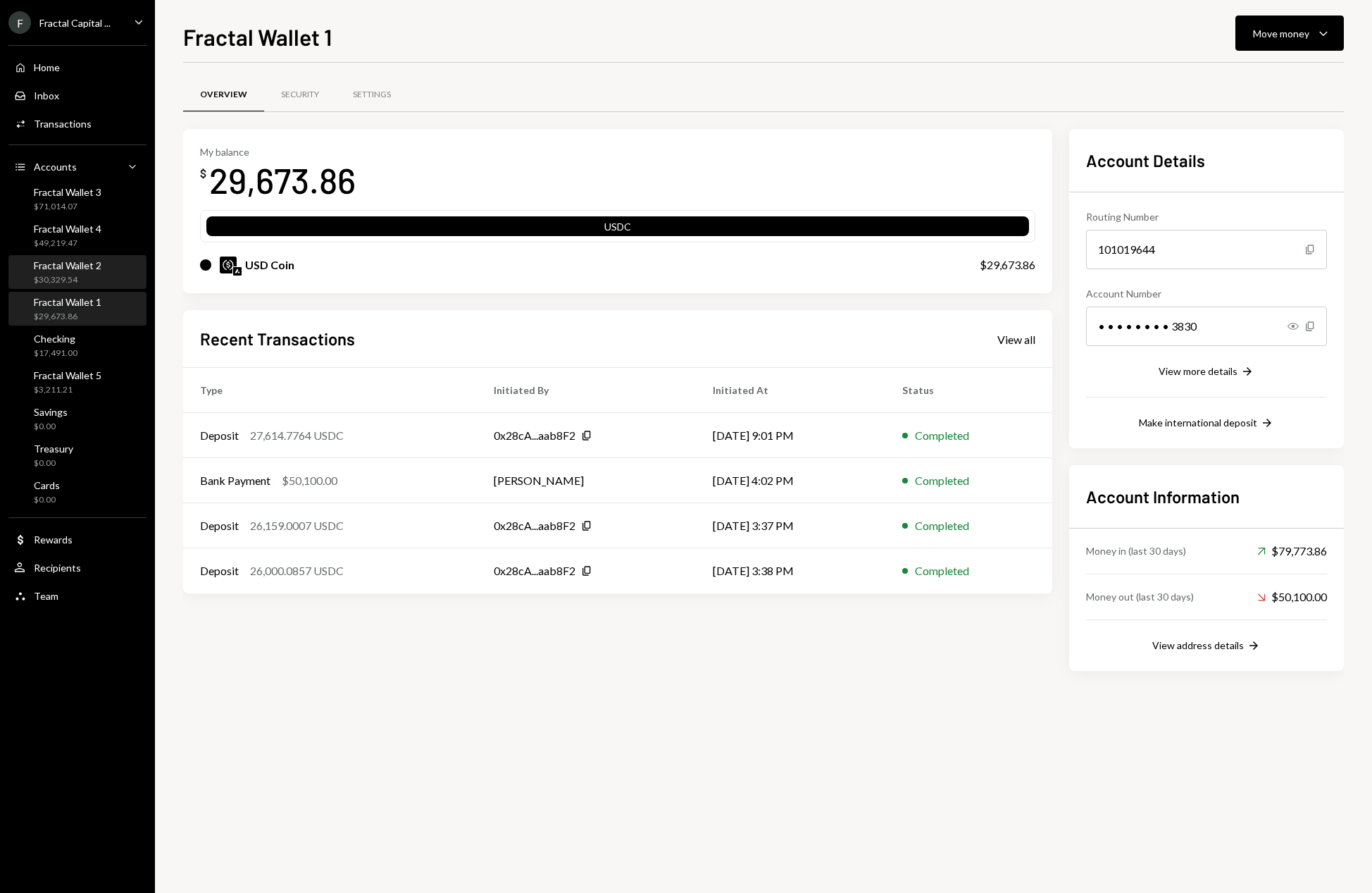
click at [102, 265] on div "Fractal Wallet 2 $30,329.54" at bounding box center [77, 272] width 127 height 27
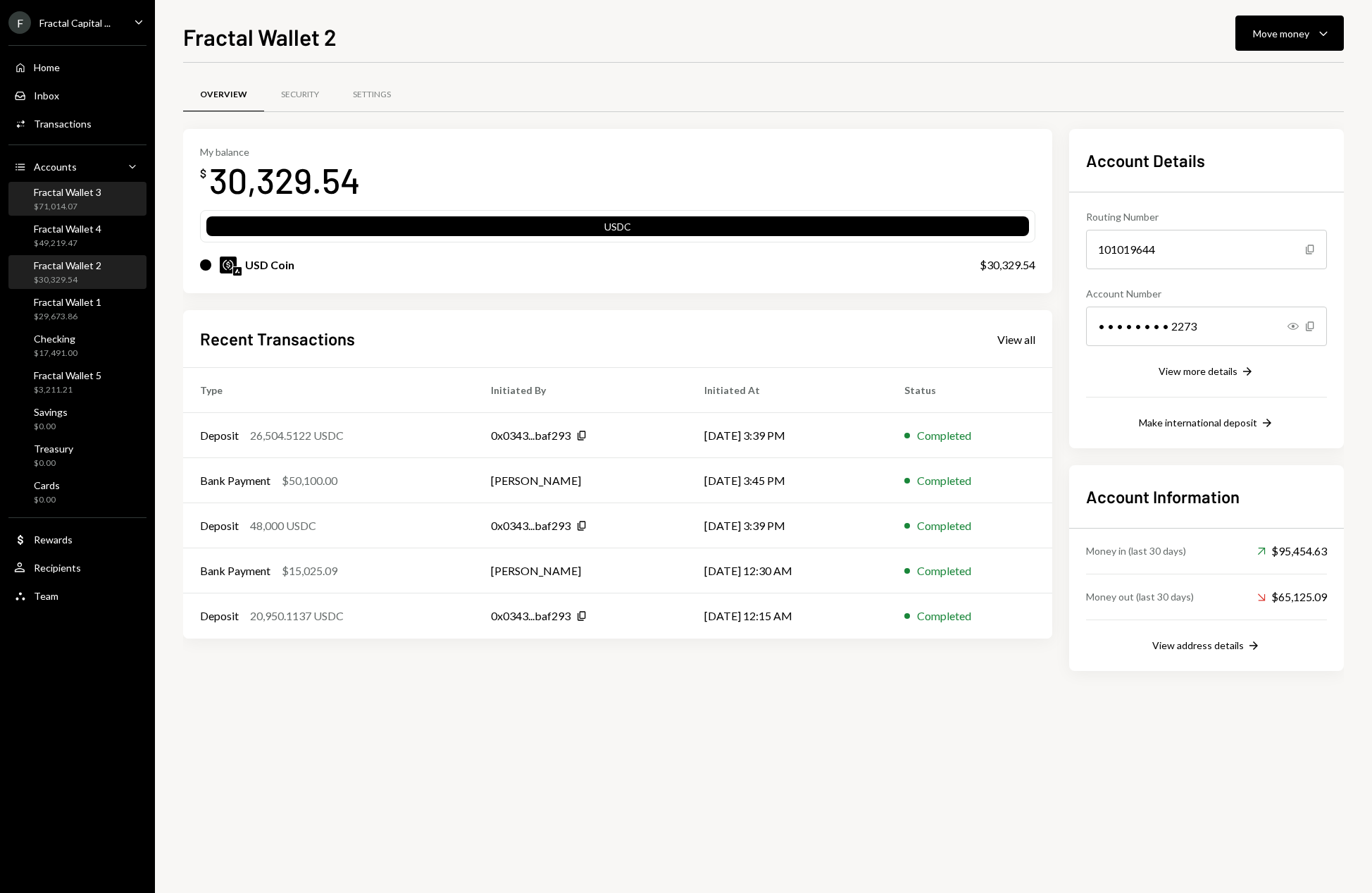
click at [106, 202] on div "Fractal Wallet 3 $71,014.07" at bounding box center [77, 199] width 127 height 27
click at [98, 237] on div "Fractal Wallet 4 $49,219.47" at bounding box center [67, 236] width 67 height 27
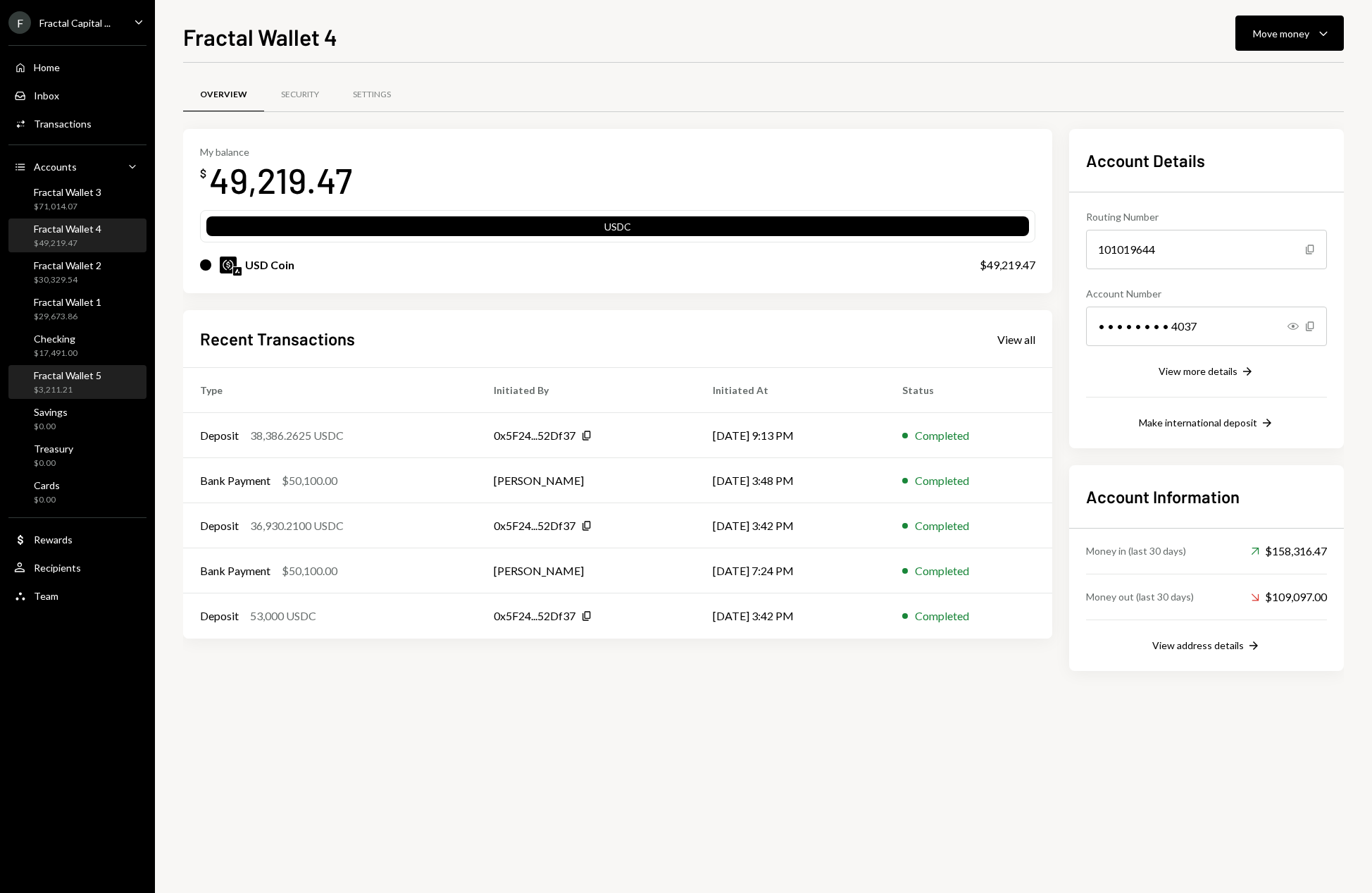
click at [89, 385] on div "$3,211.21" at bounding box center [67, 390] width 67 height 12
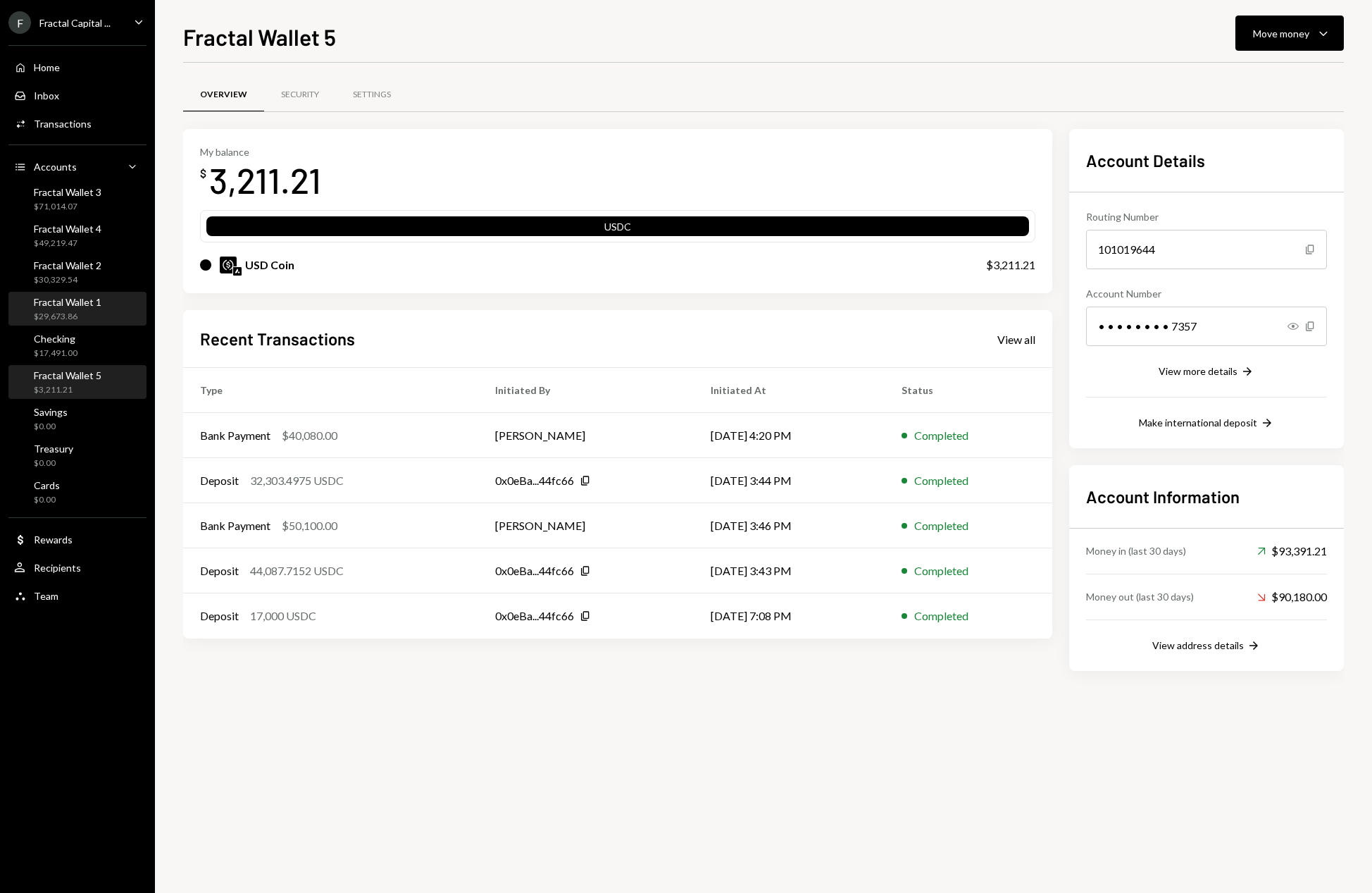
click at [93, 310] on div "Fractal Wallet 1 $29,673.86" at bounding box center [67, 309] width 67 height 27
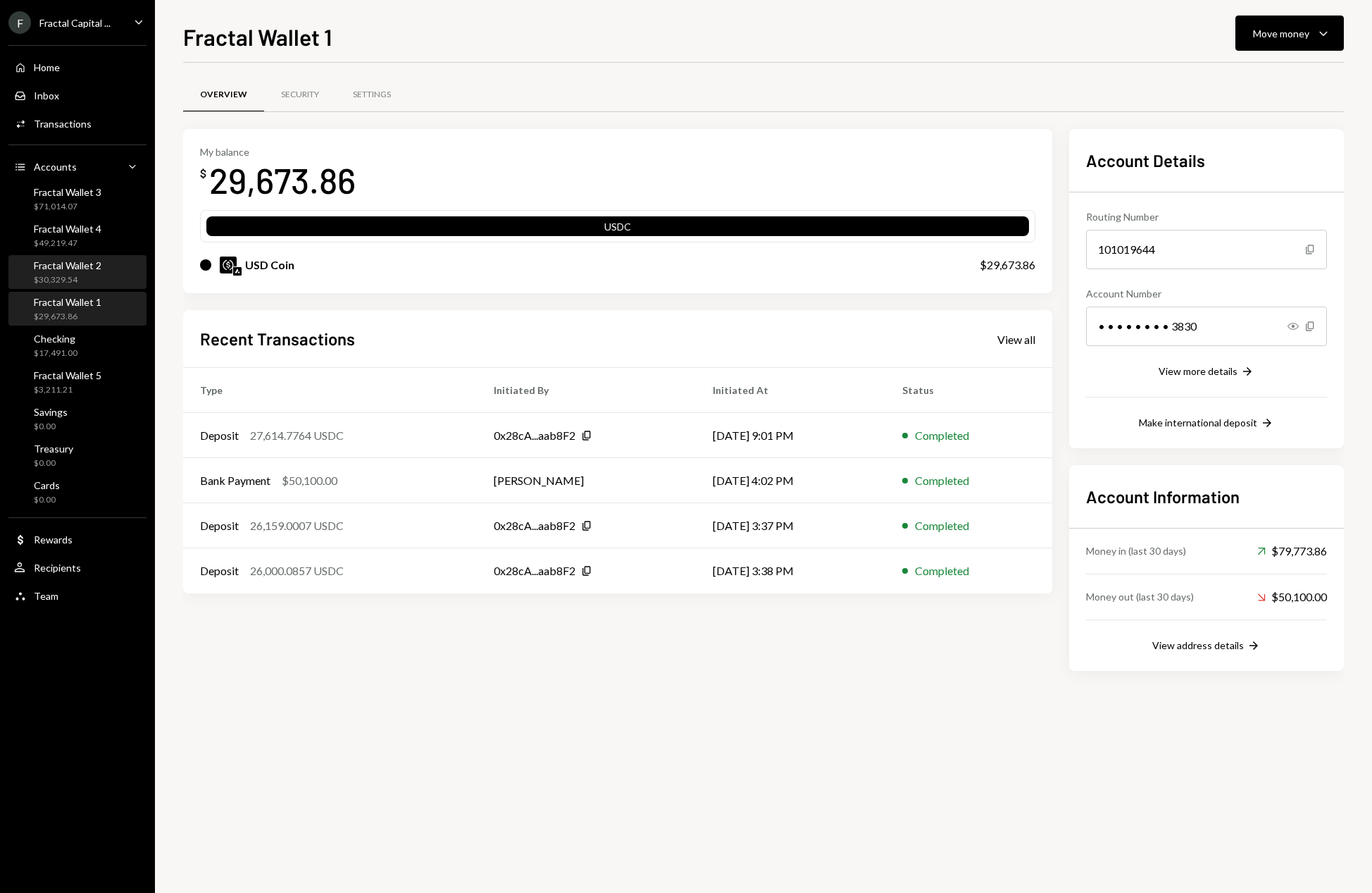
click at [92, 275] on div "$30,329.54" at bounding box center [67, 280] width 67 height 12
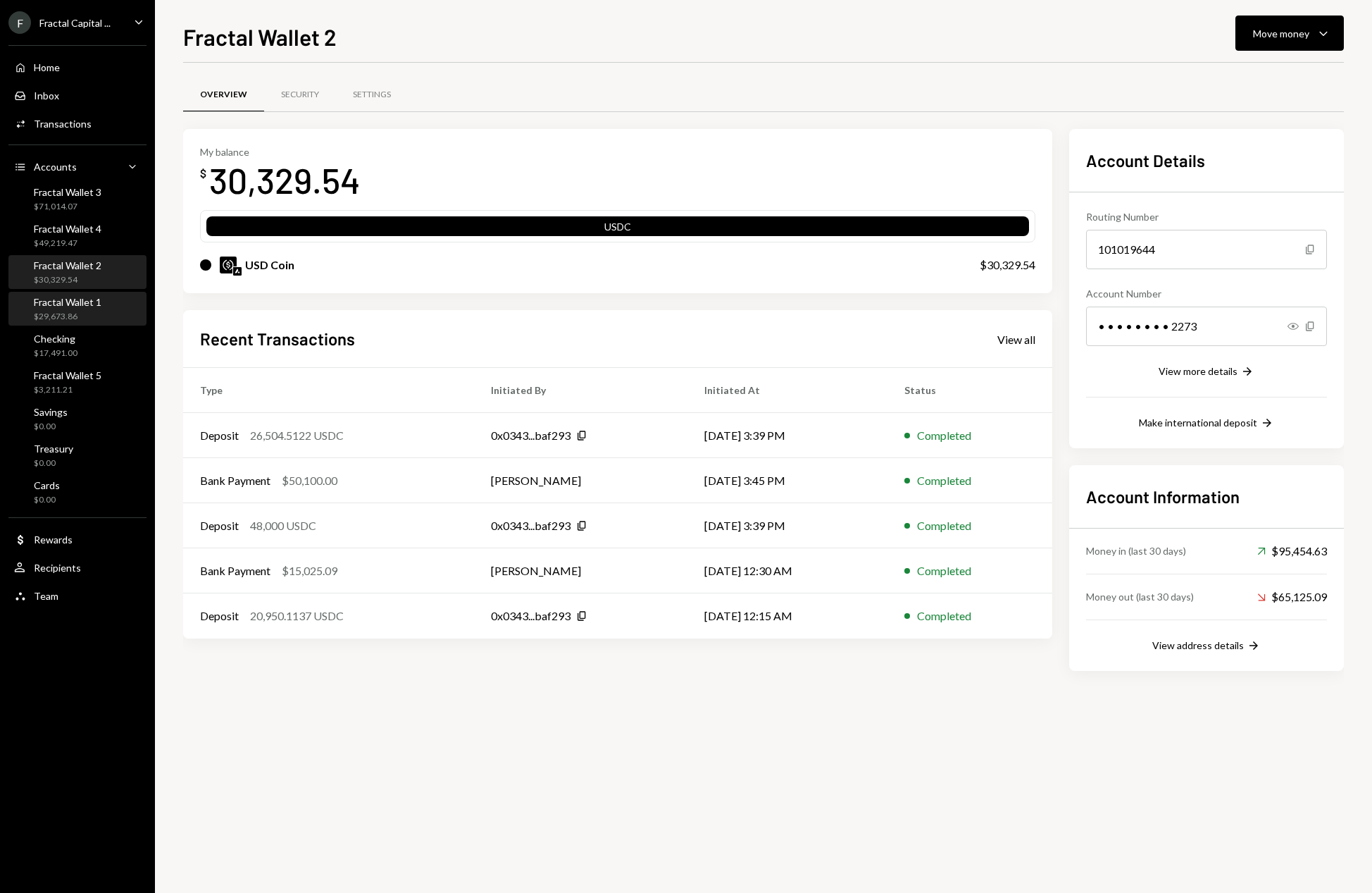
click at [86, 306] on div "Fractal Wallet 1" at bounding box center [67, 302] width 67 height 12
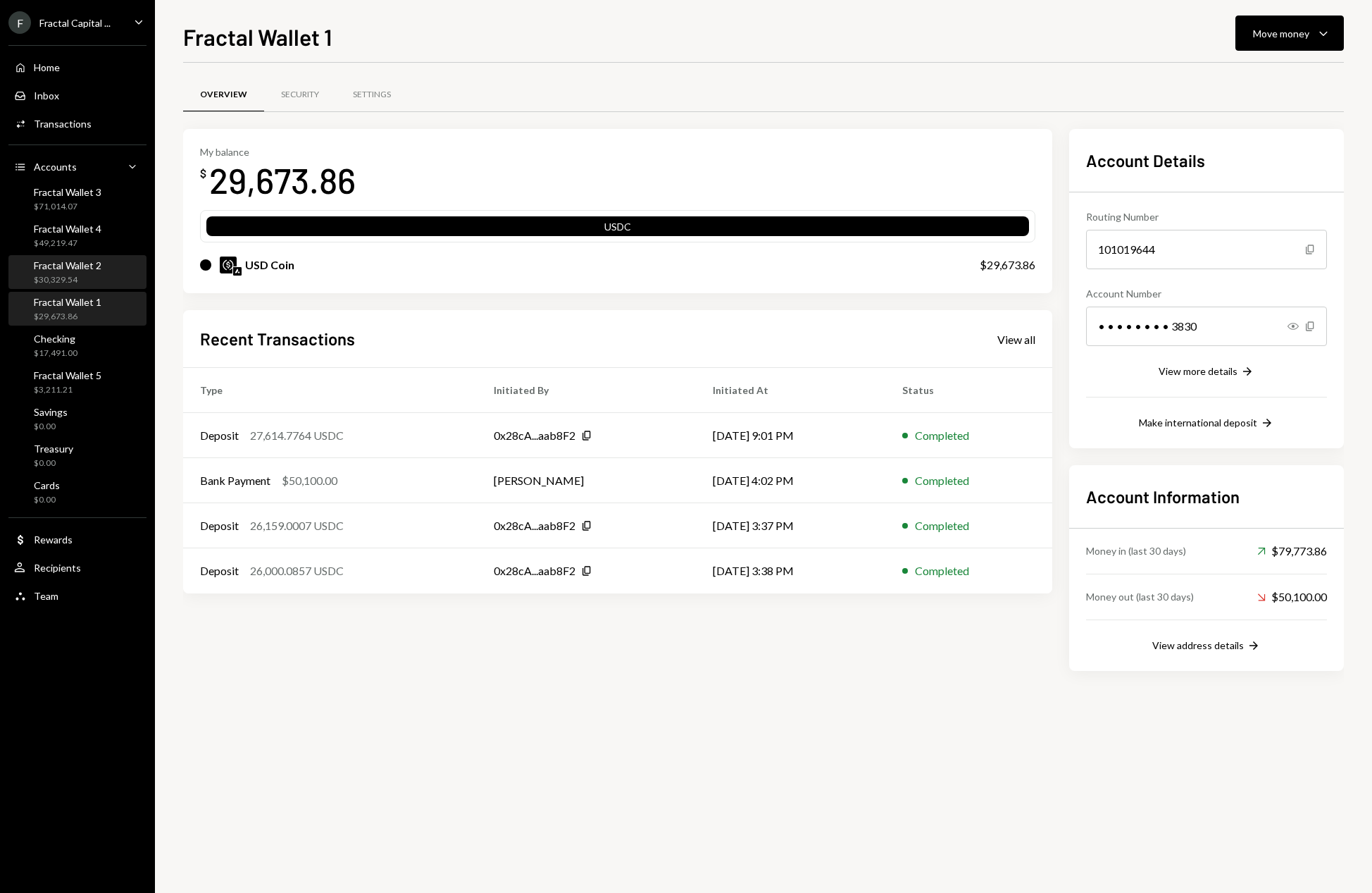
click at [93, 278] on div "$30,329.54" at bounding box center [67, 280] width 67 height 12
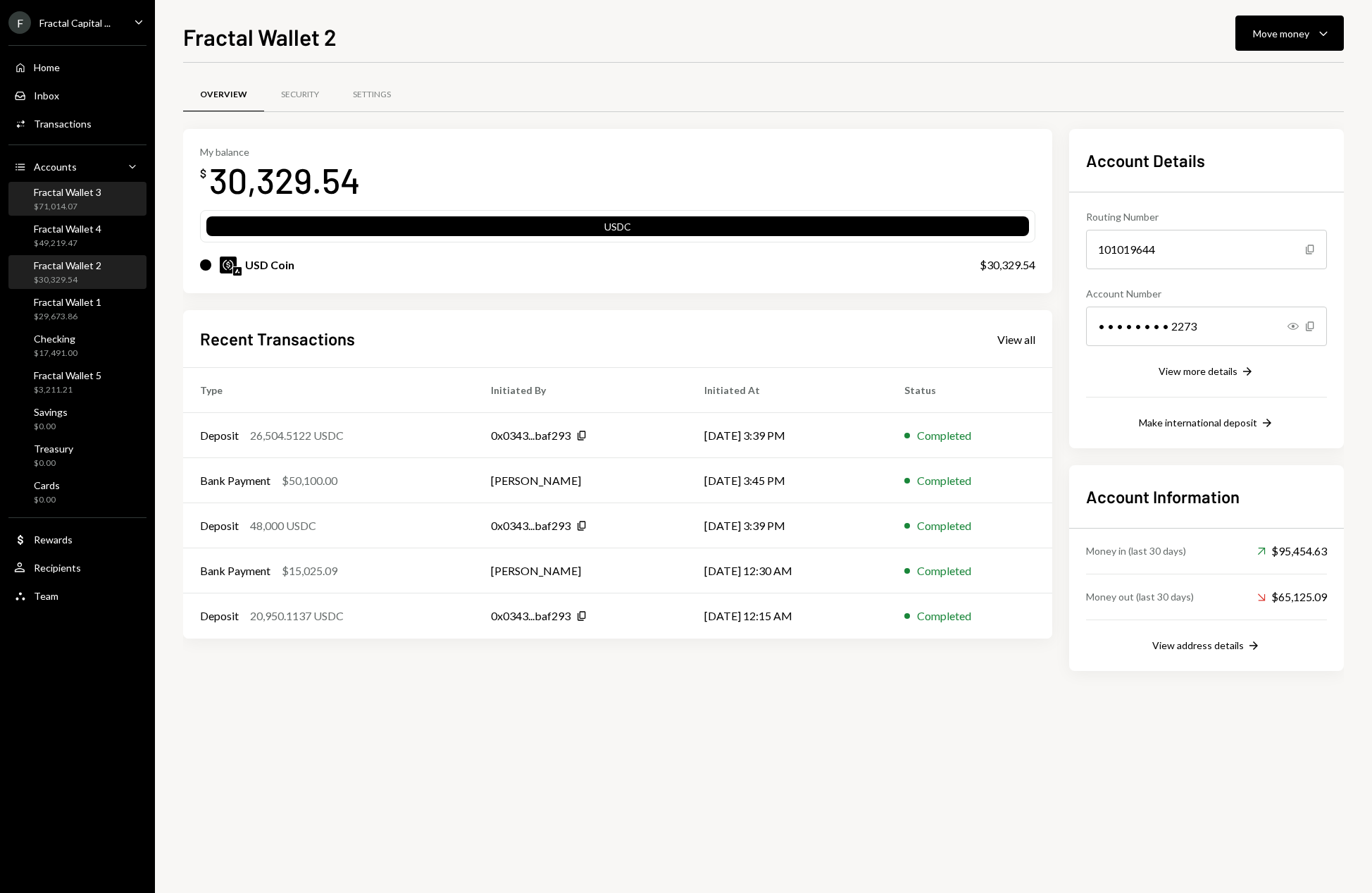
click at [80, 189] on div "Fractal Wallet 3" at bounding box center [67, 192] width 67 height 12
click at [78, 276] on div "$30,329.54" at bounding box center [67, 280] width 67 height 12
click at [85, 307] on div "Fractal Wallet 1 $29,673.86" at bounding box center [67, 309] width 67 height 27
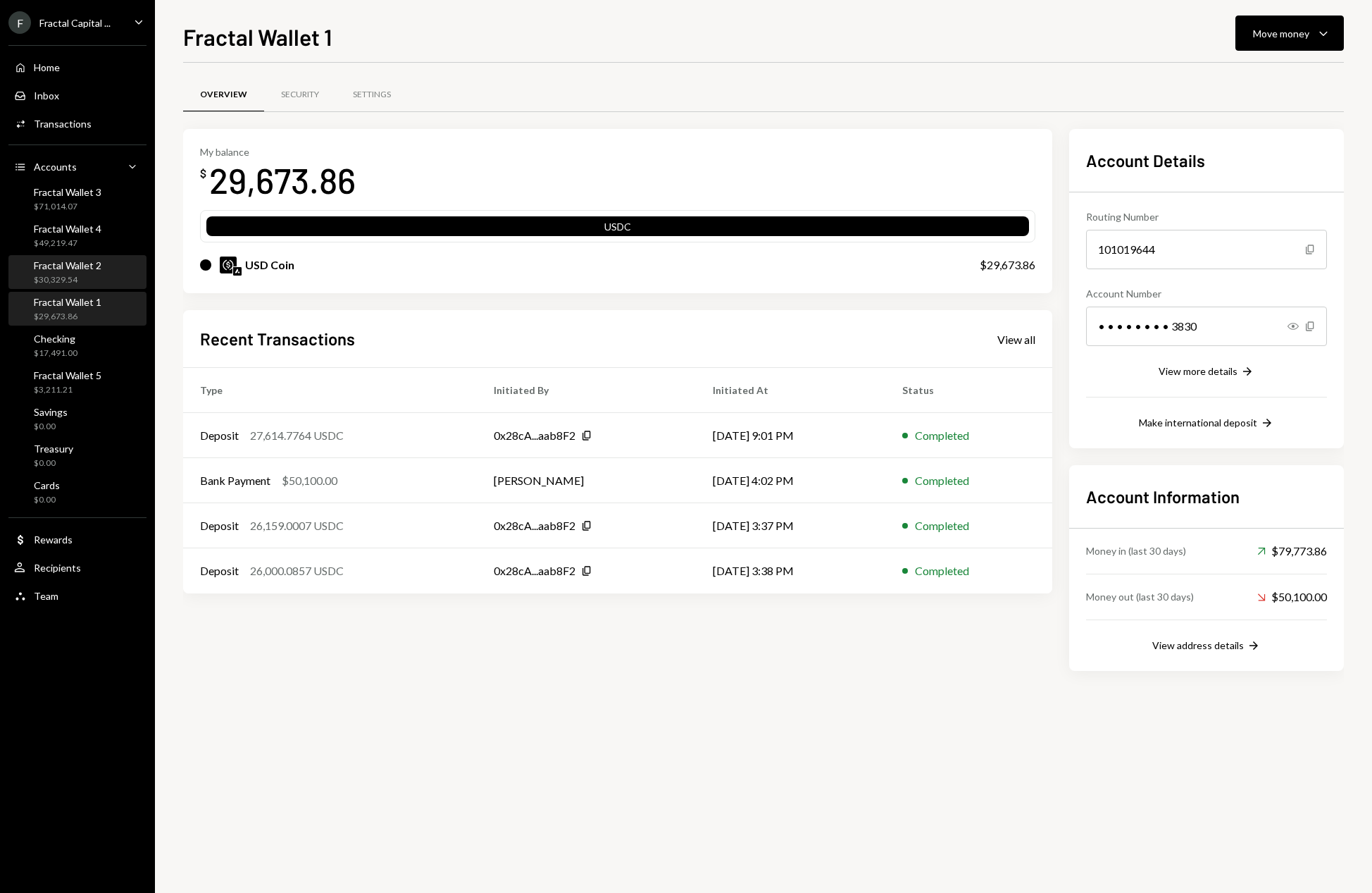
click at [91, 273] on div "Fractal Wallet 2 $30,329.54" at bounding box center [67, 272] width 67 height 27
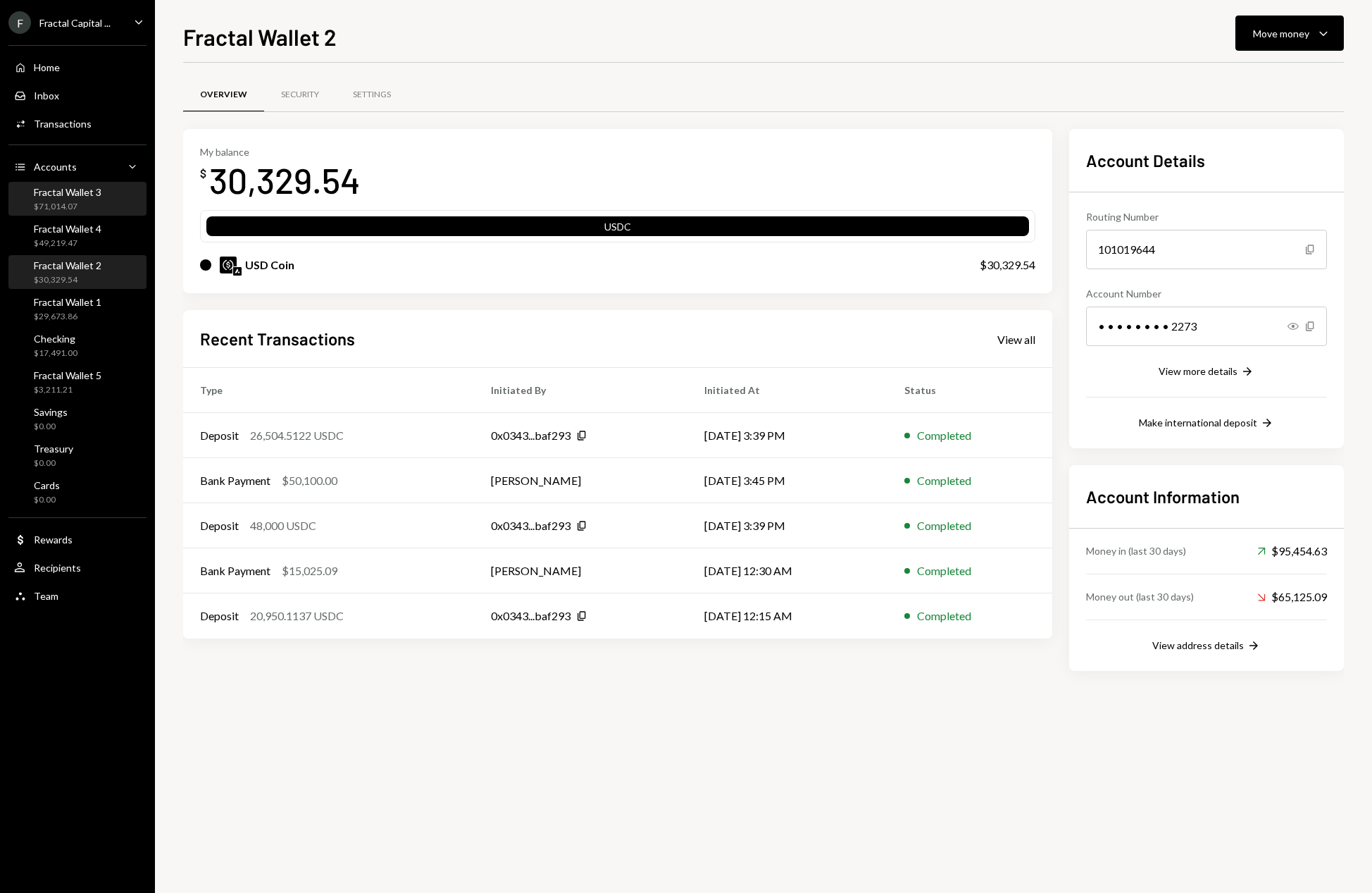
click at [111, 196] on div "Fractal Wallet 3 $71,014.07" at bounding box center [77, 199] width 127 height 27
click at [100, 240] on div "$49,219.47" at bounding box center [67, 244] width 67 height 12
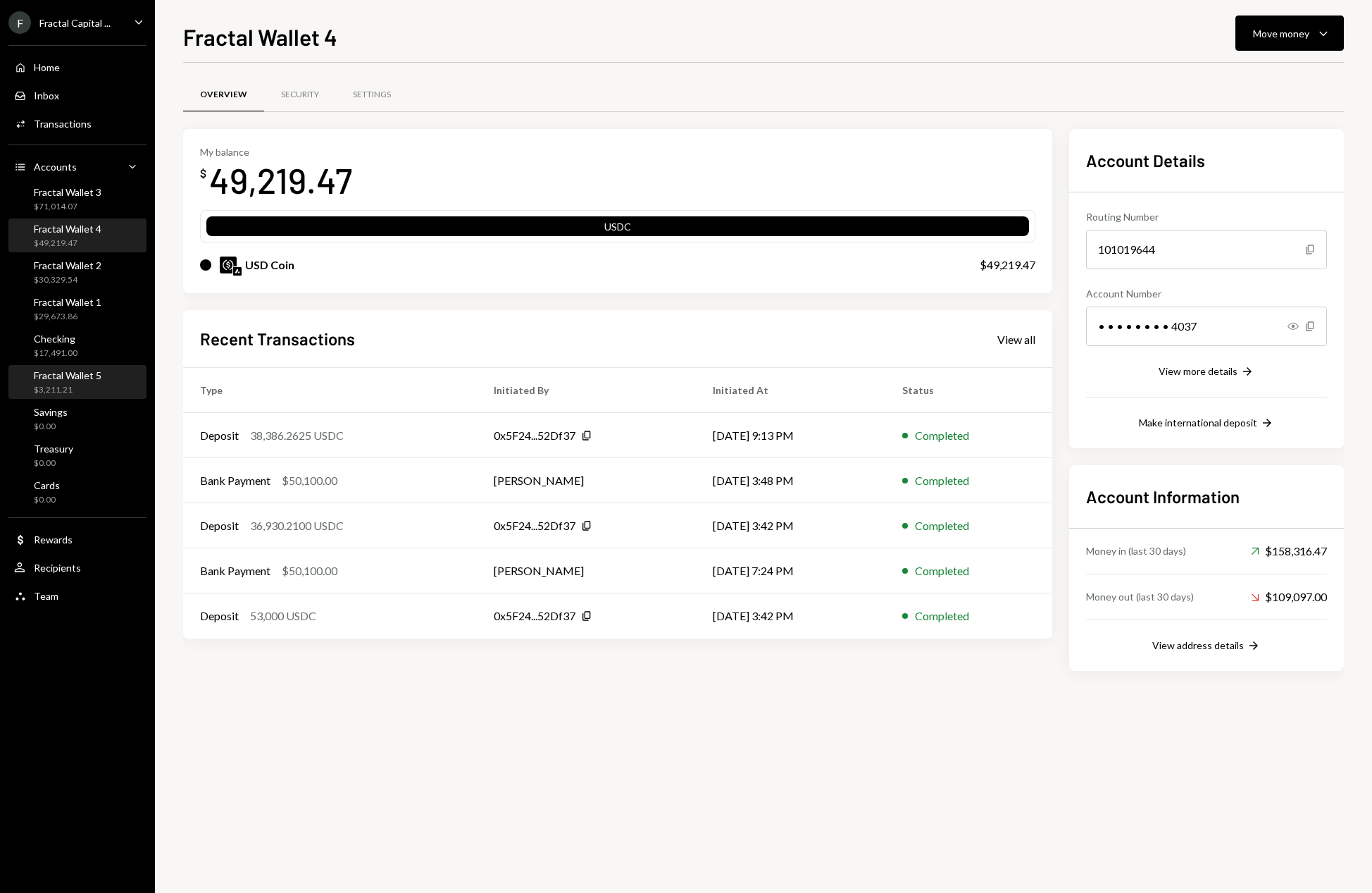
click at [104, 378] on div "Fractal Wallet 5 $3,211.21" at bounding box center [77, 382] width 127 height 27
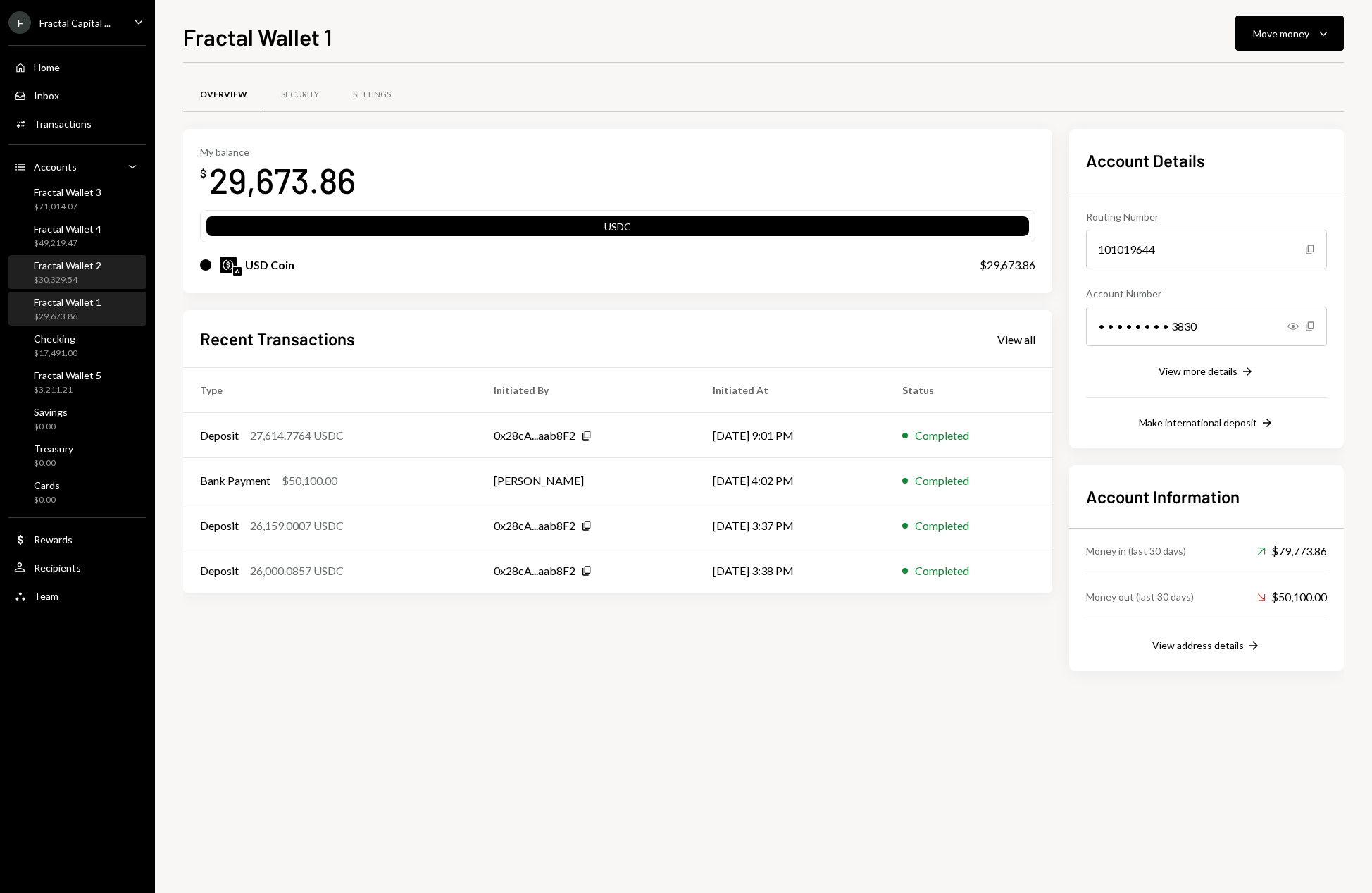
click at [113, 272] on div "Fractal Wallet 2 $30,329.54" at bounding box center [77, 272] width 127 height 27
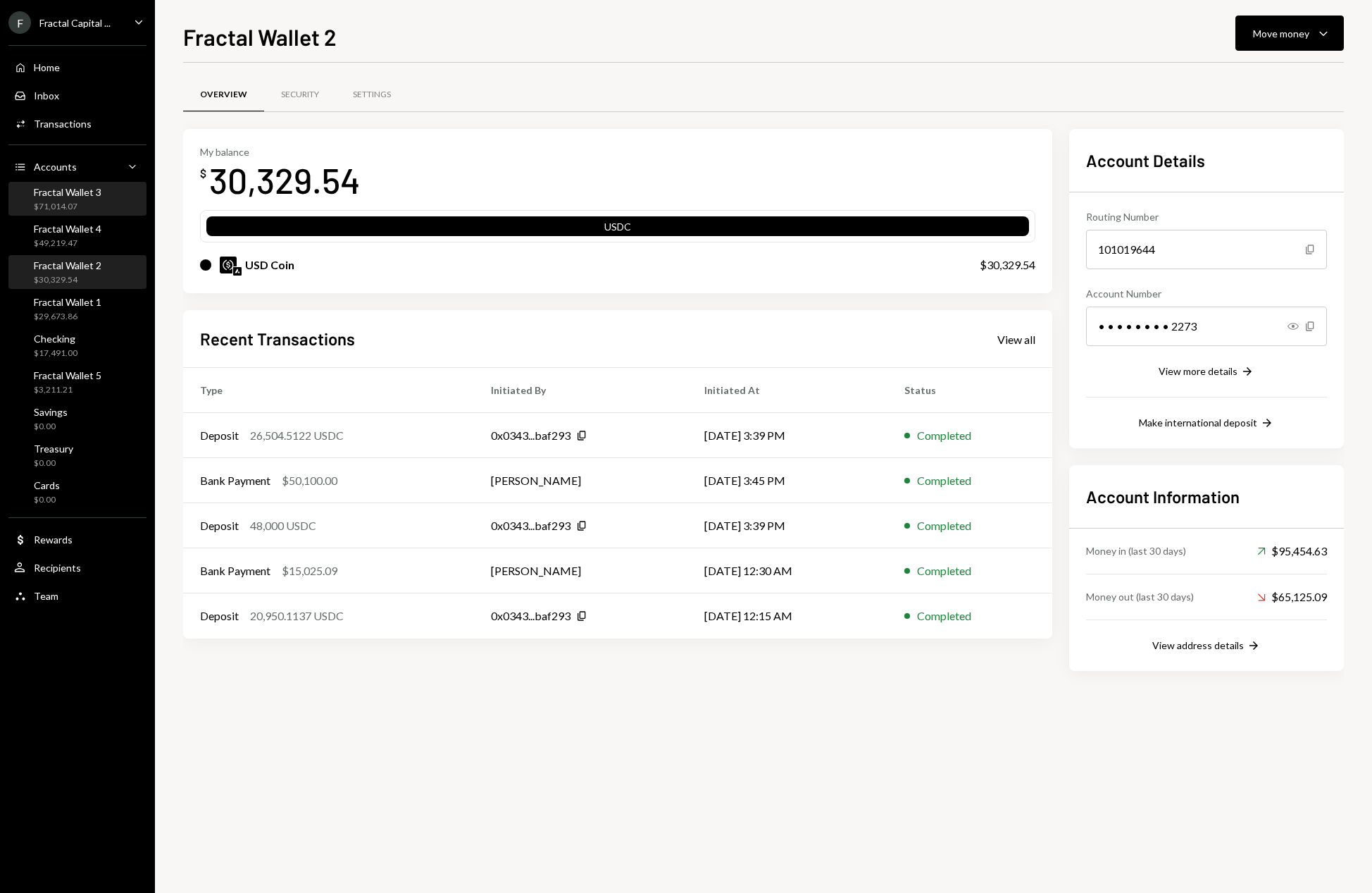
click at [76, 205] on div "$71,014.07" at bounding box center [67, 207] width 67 height 12
click at [1326, 32] on icon "button" at bounding box center [1323, 33] width 8 height 4
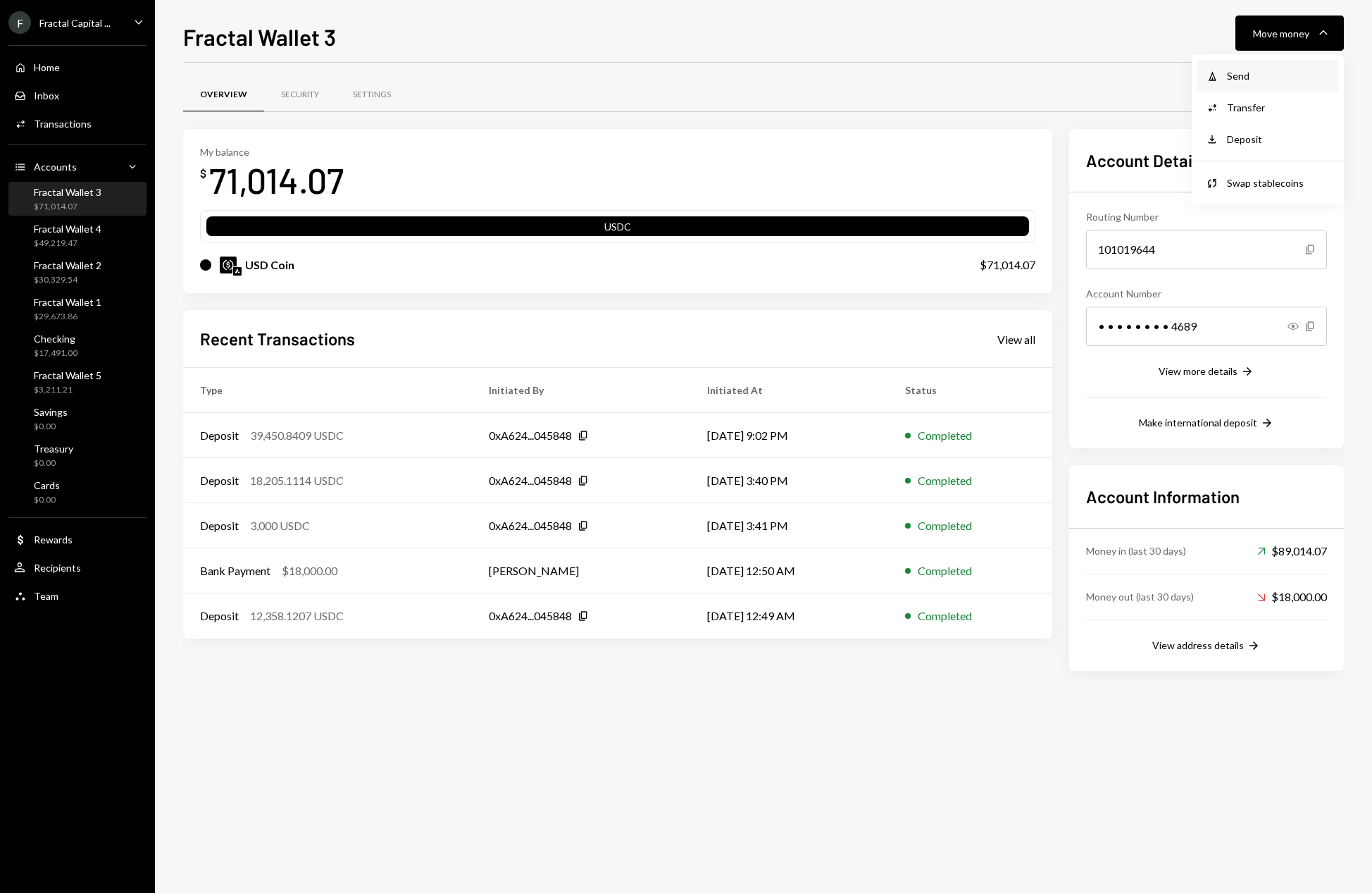
click at [1253, 76] on div "Send" at bounding box center [1279, 75] width 103 height 15
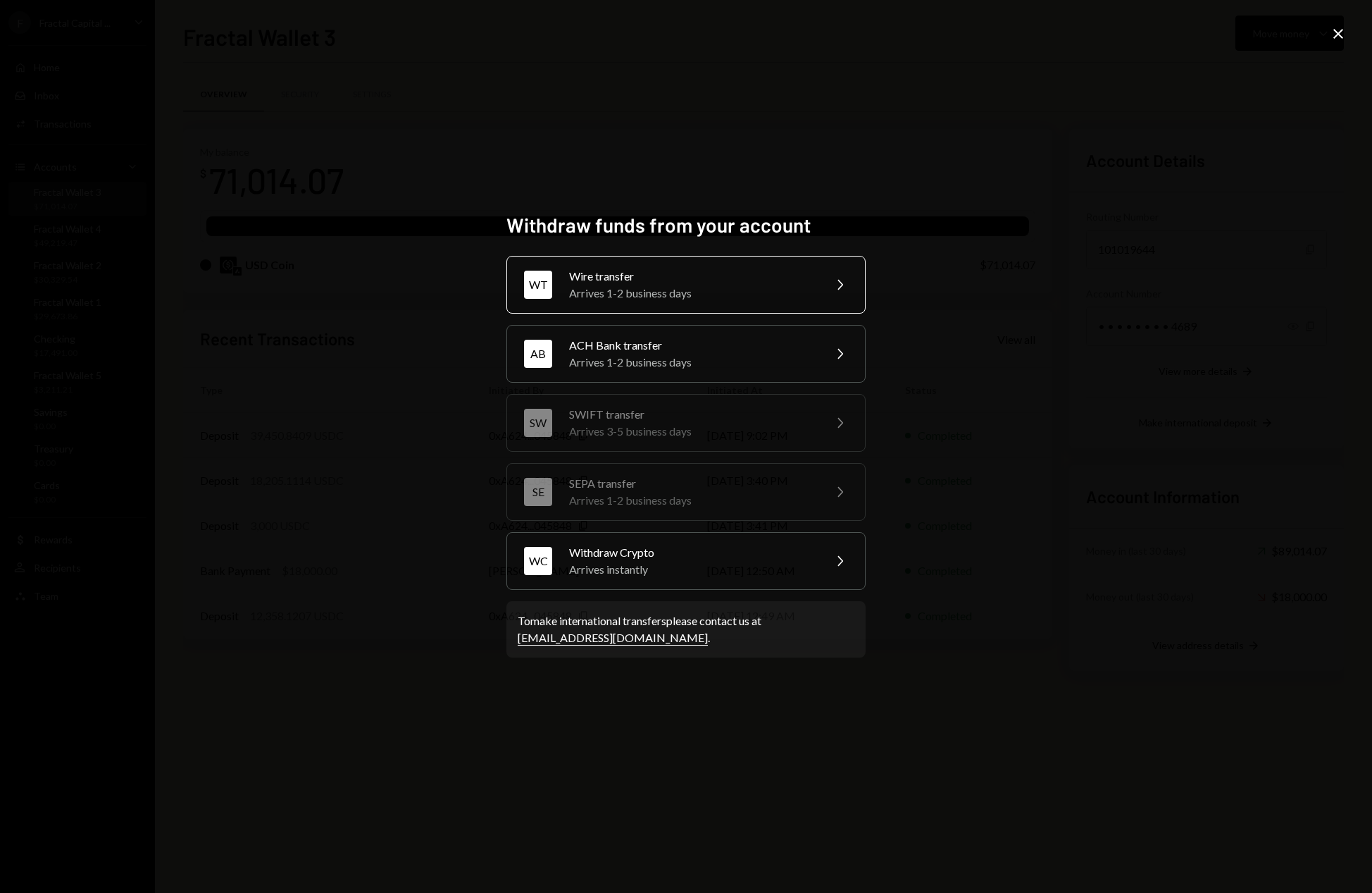
click at [703, 279] on div "Wire transfer" at bounding box center [691, 276] width 245 height 17
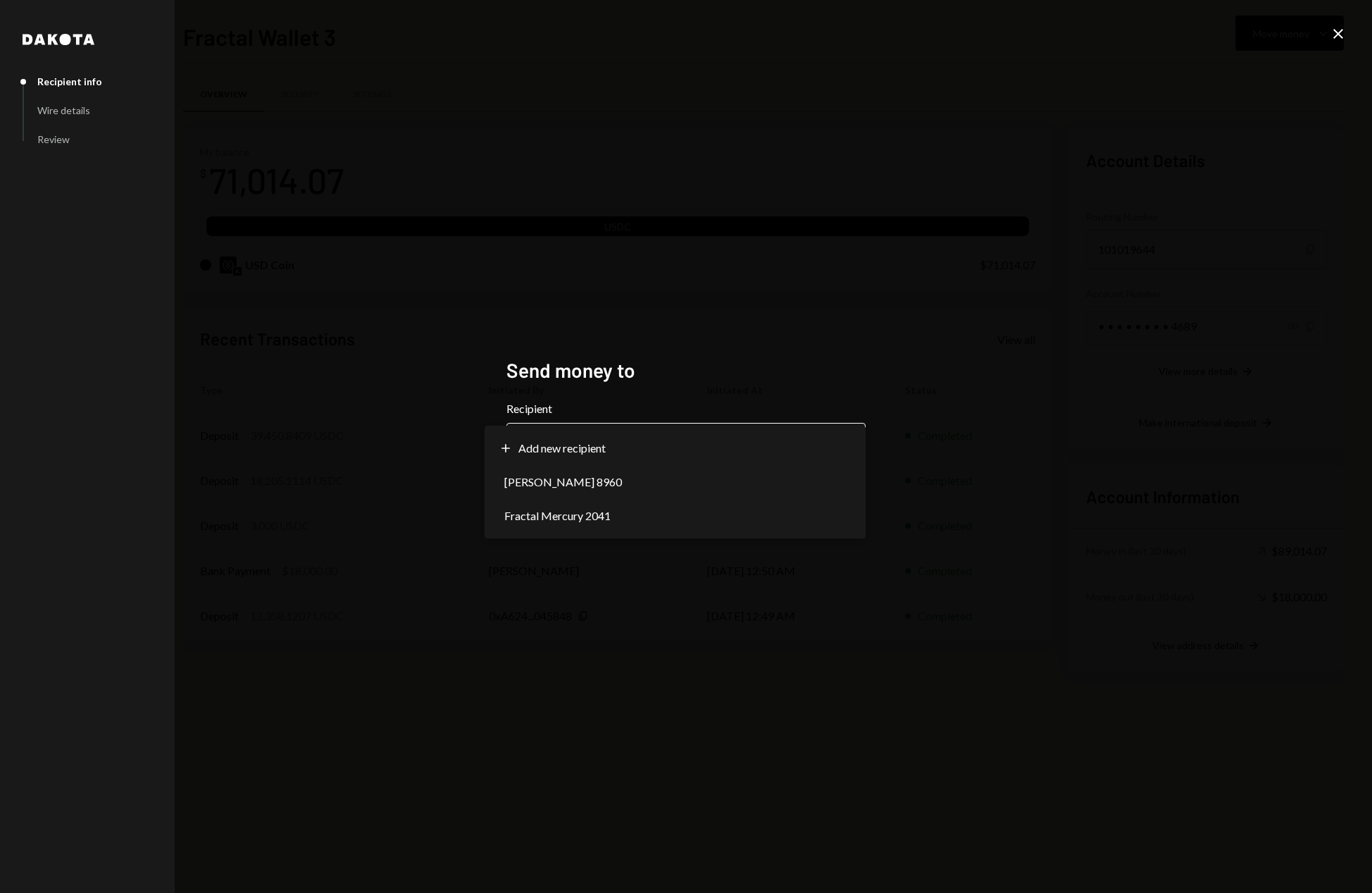
click at [778, 450] on body "F Fractal Capital ... Caret Down Home Home Inbox Inbox Activities Transactions …" at bounding box center [686, 446] width 1372 height 893
select select "**********"
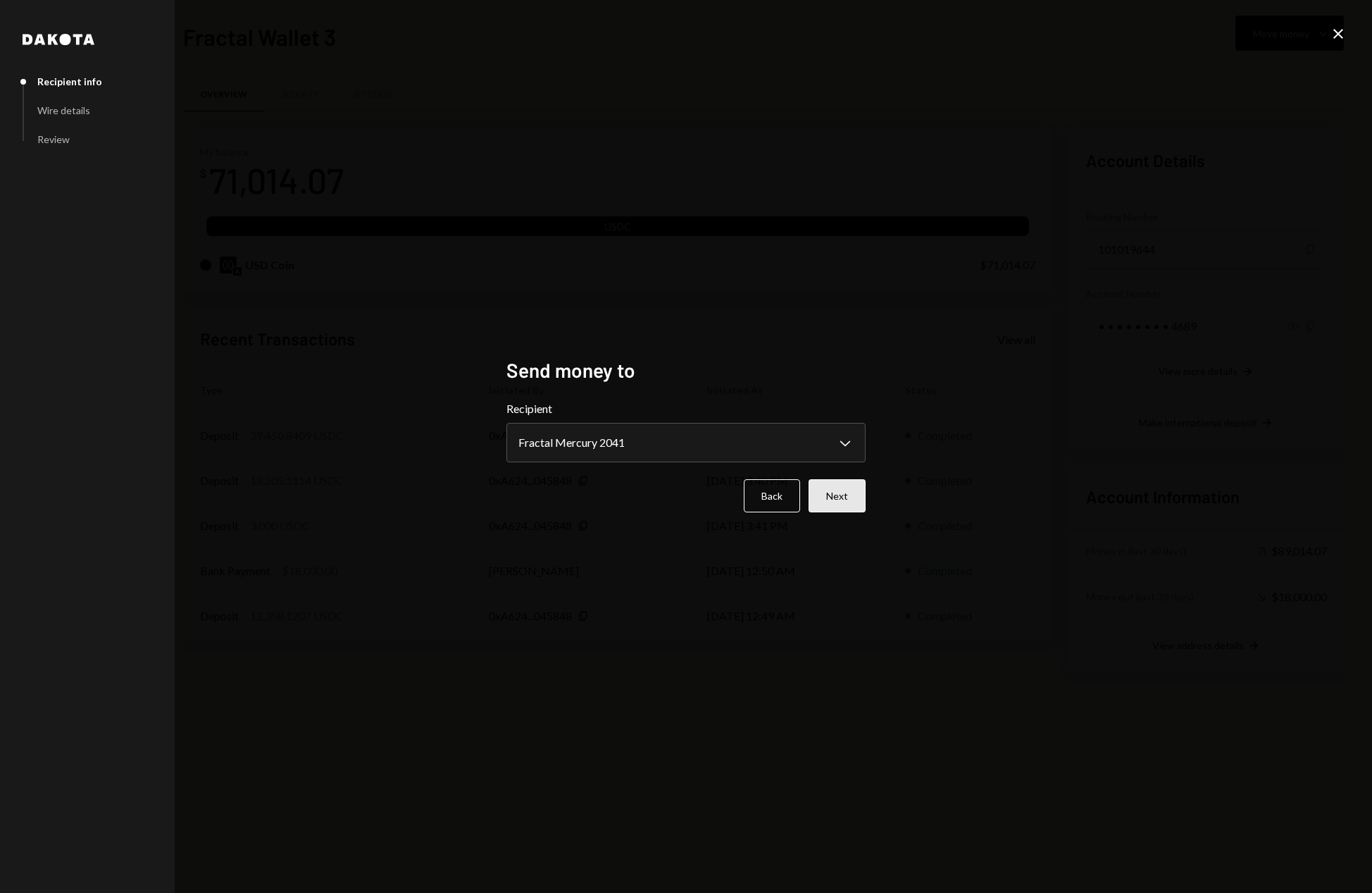
click at [853, 500] on button "Next" at bounding box center [836, 496] width 57 height 33
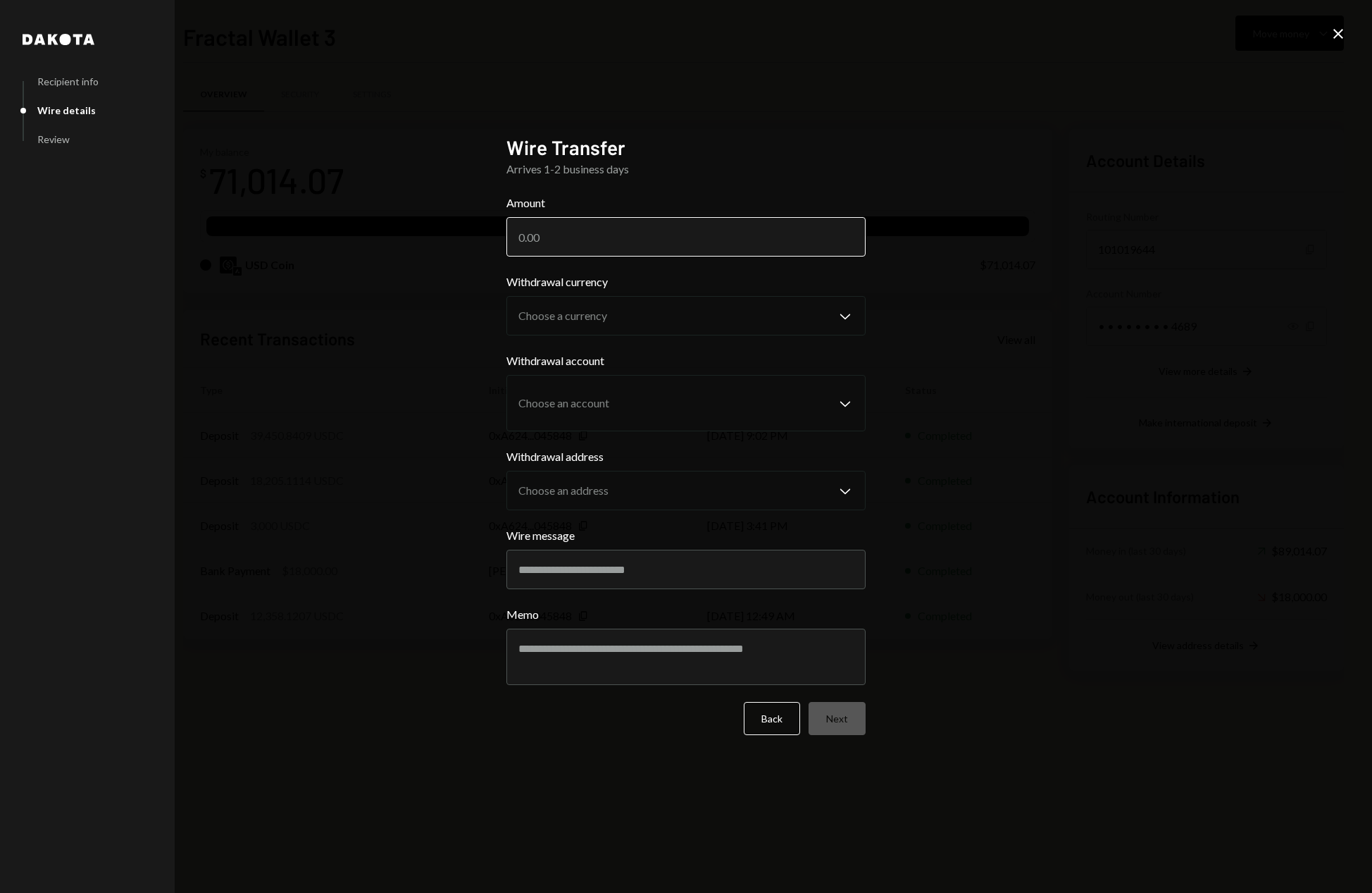
click at [571, 230] on input "Amount" at bounding box center [686, 237] width 360 height 39
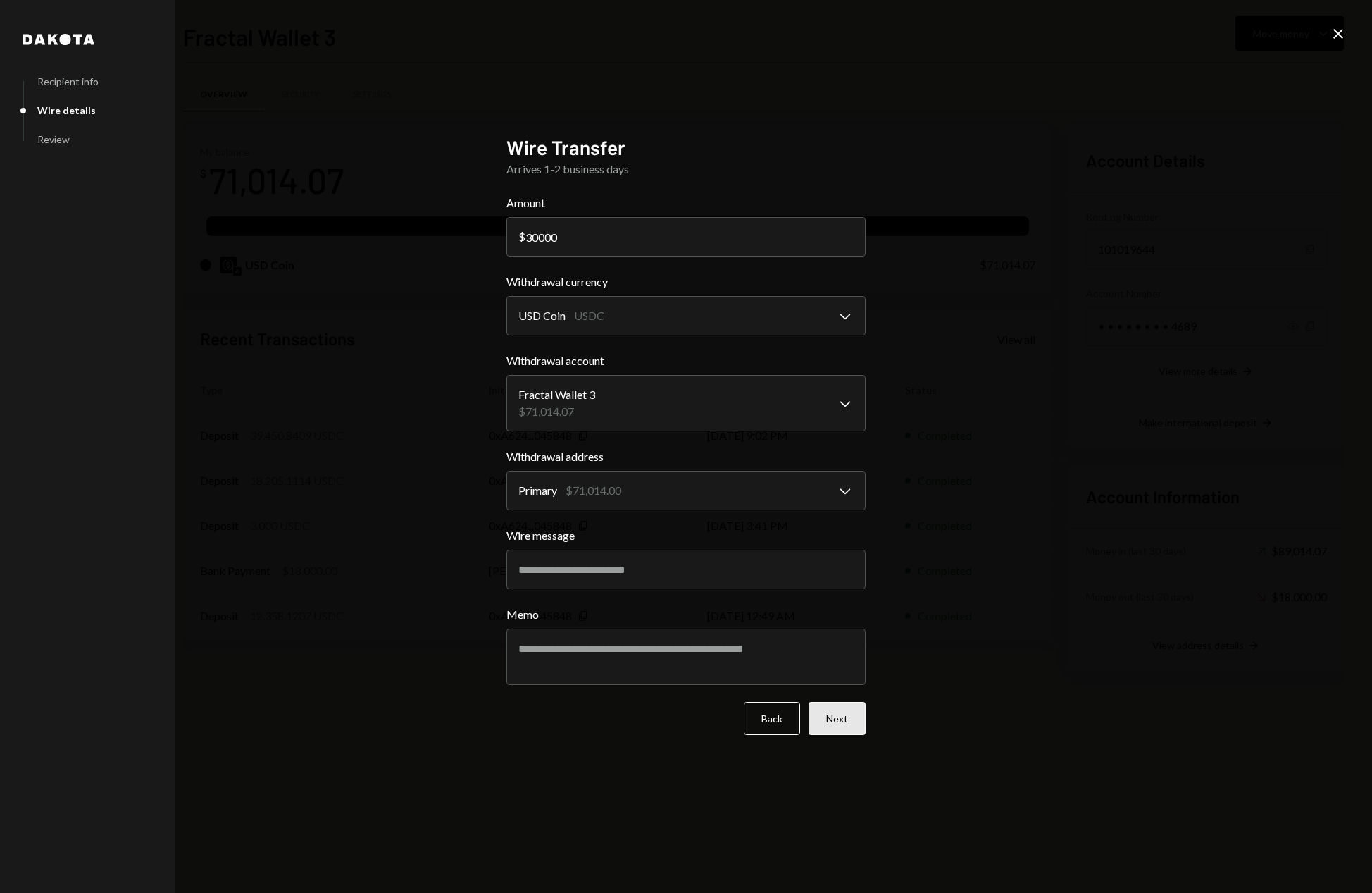
type input "30000"
click at [850, 729] on button "Next" at bounding box center [836, 718] width 57 height 33
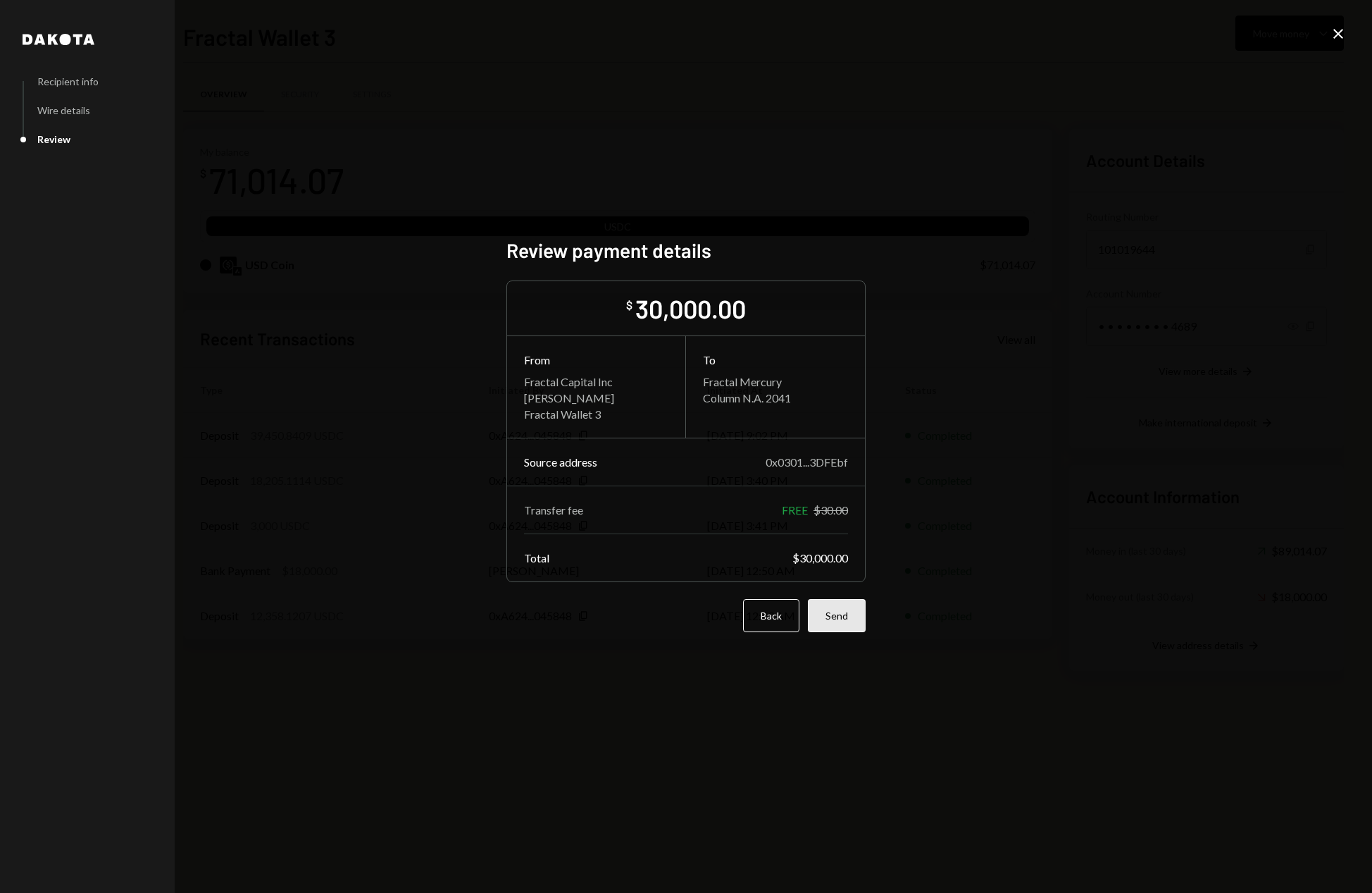
click at [848, 626] on button "Send" at bounding box center [837, 615] width 58 height 33
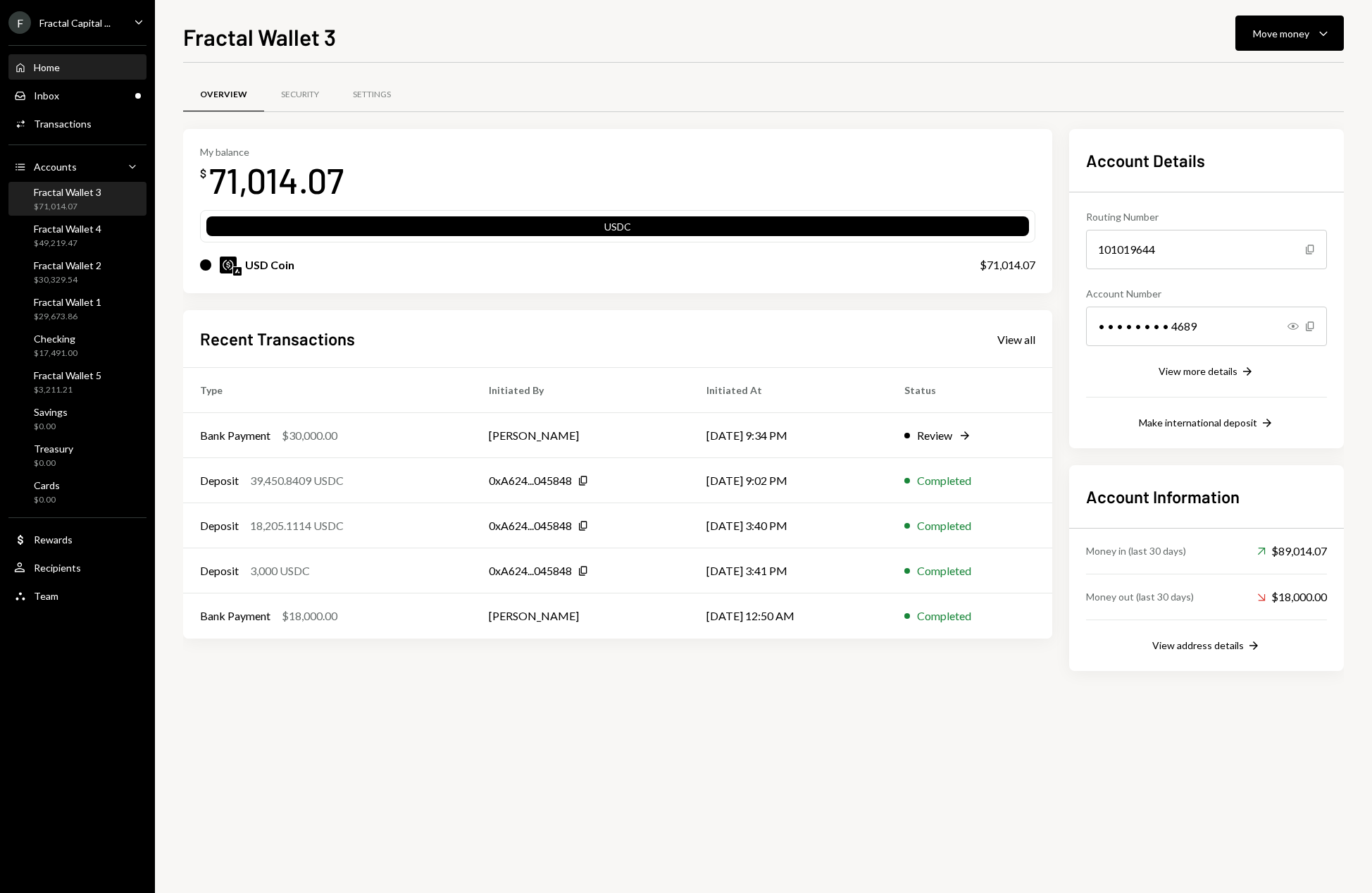
click at [94, 70] on div "Home Home" at bounding box center [77, 67] width 127 height 13
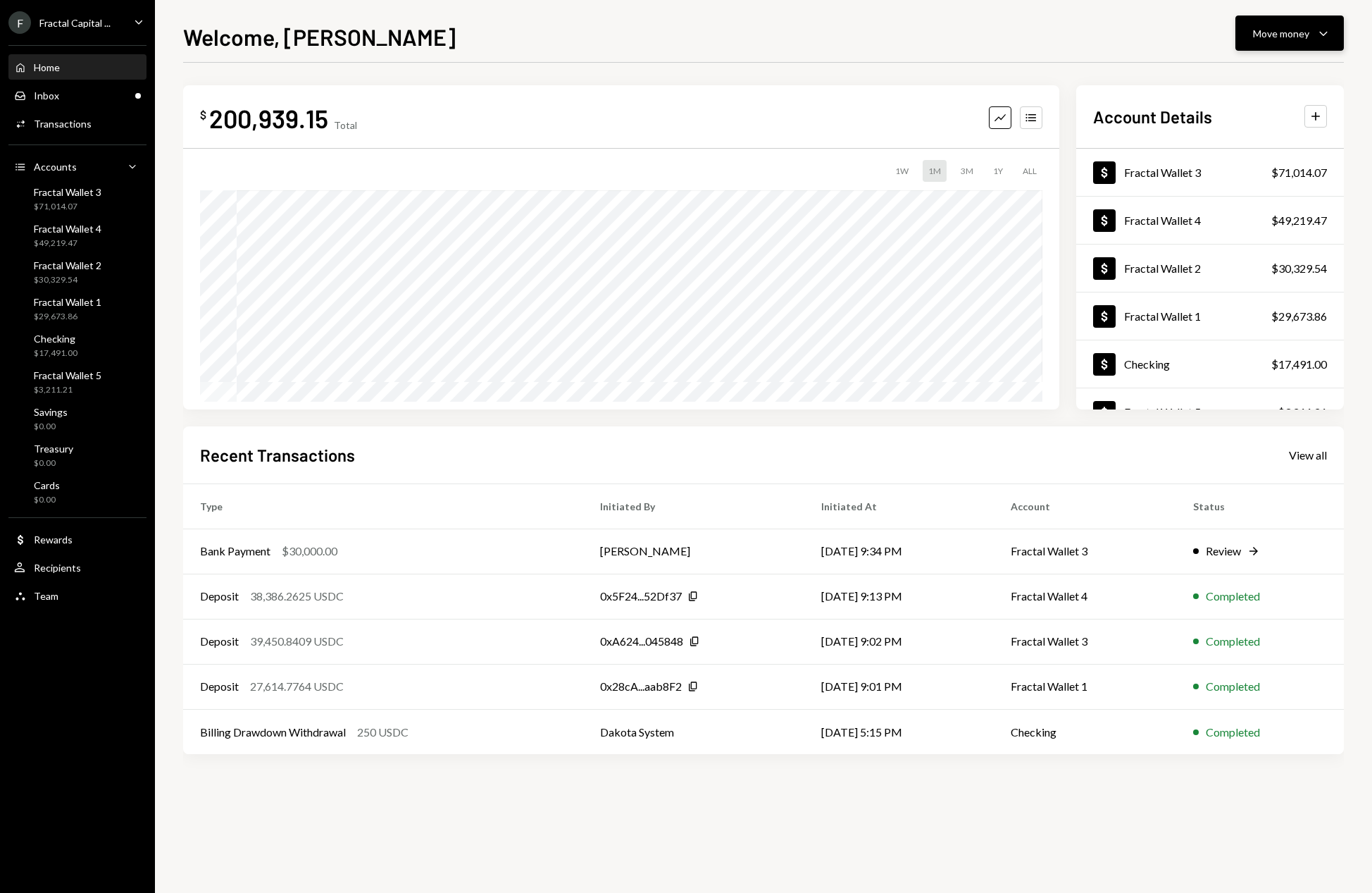
click at [1308, 35] on div "Move money" at bounding box center [1281, 33] width 57 height 15
click at [557, 838] on div "$ 200,939.15 Total Graph Accounts 1W 1M 3M 1Y ALL Account Details Plus Dollar F…" at bounding box center [764, 477] width 1161 height 830
